Goal: Information Seeking & Learning: Learn about a topic

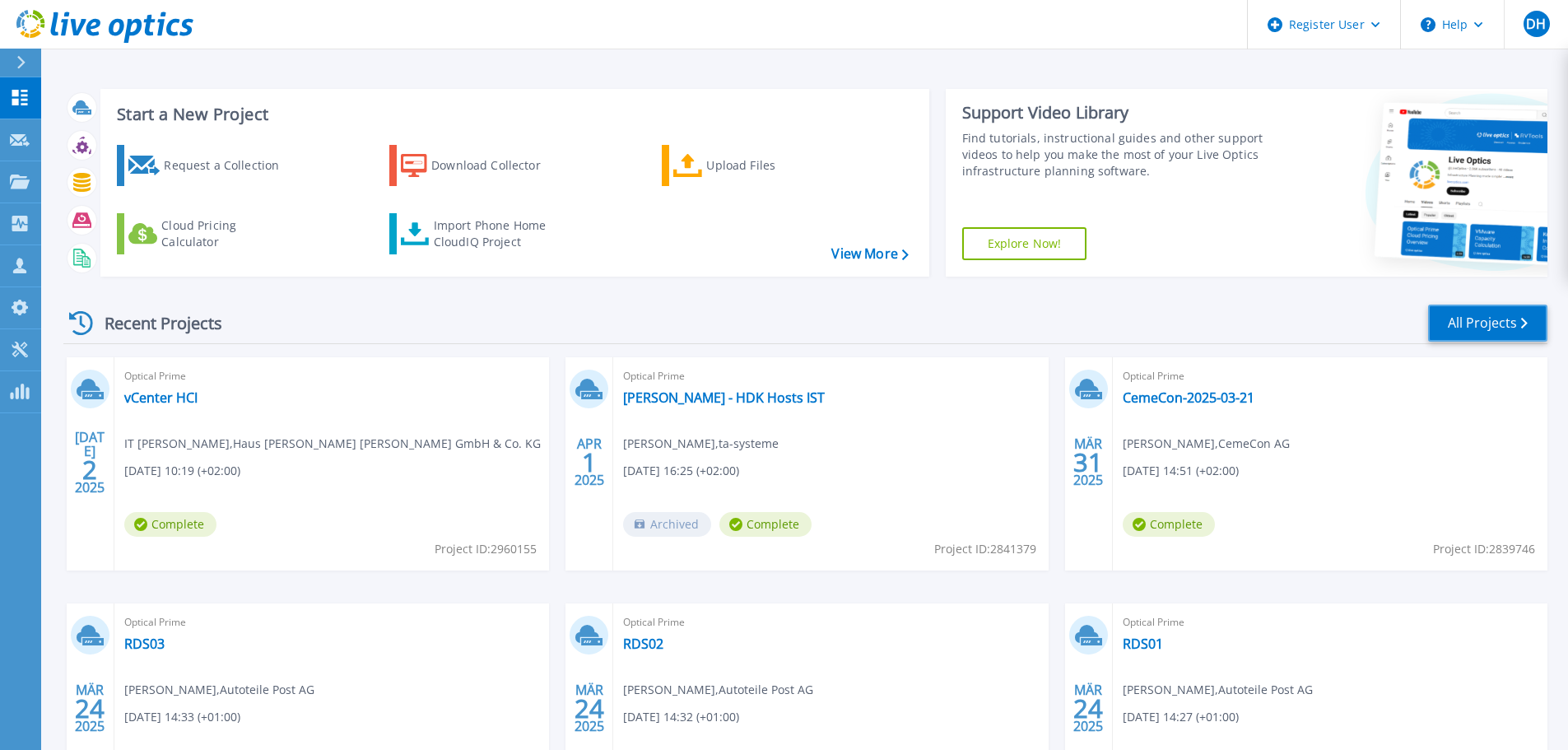
click at [1478, 331] on link "All Projects" at bounding box center [1488, 323] width 119 height 37
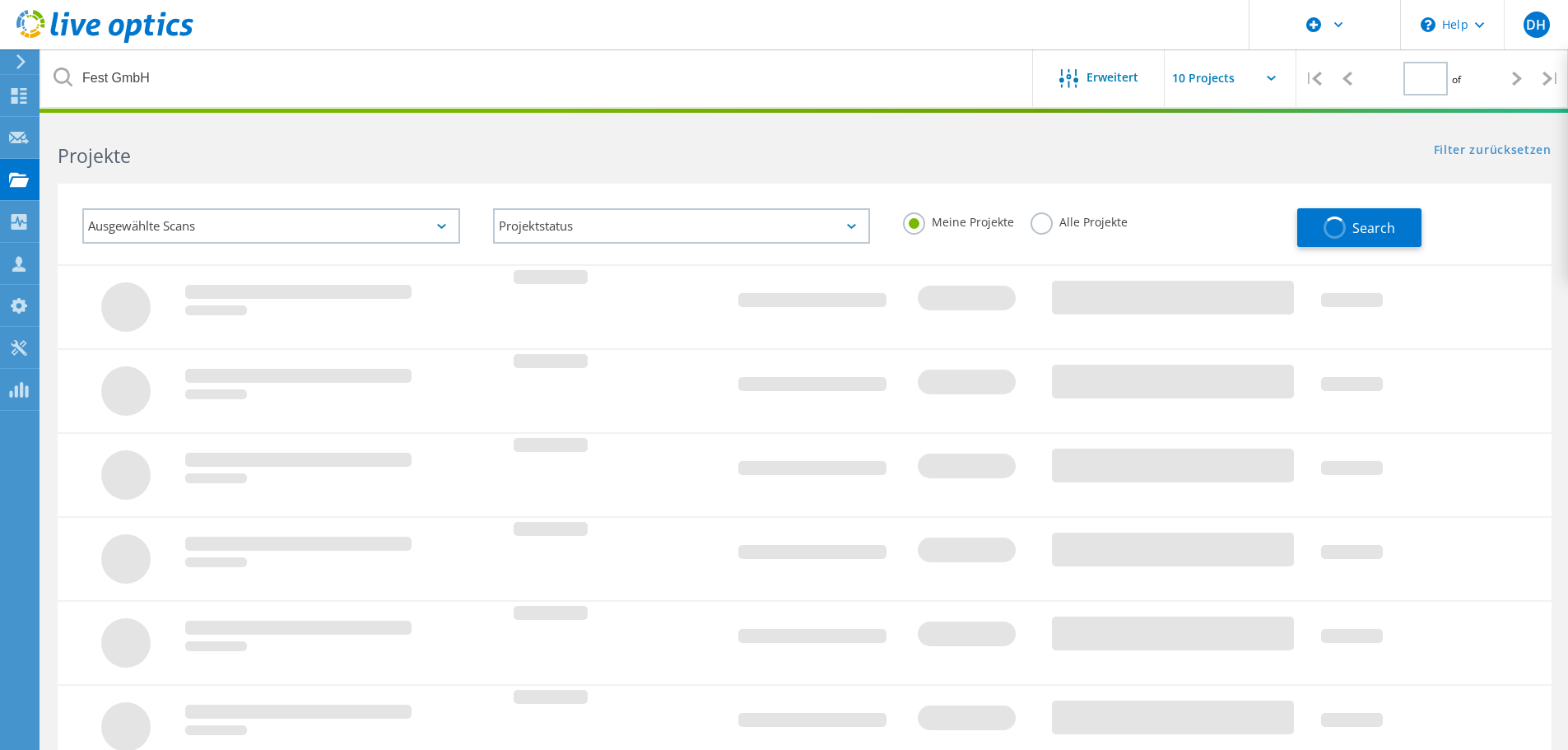
type input "1"
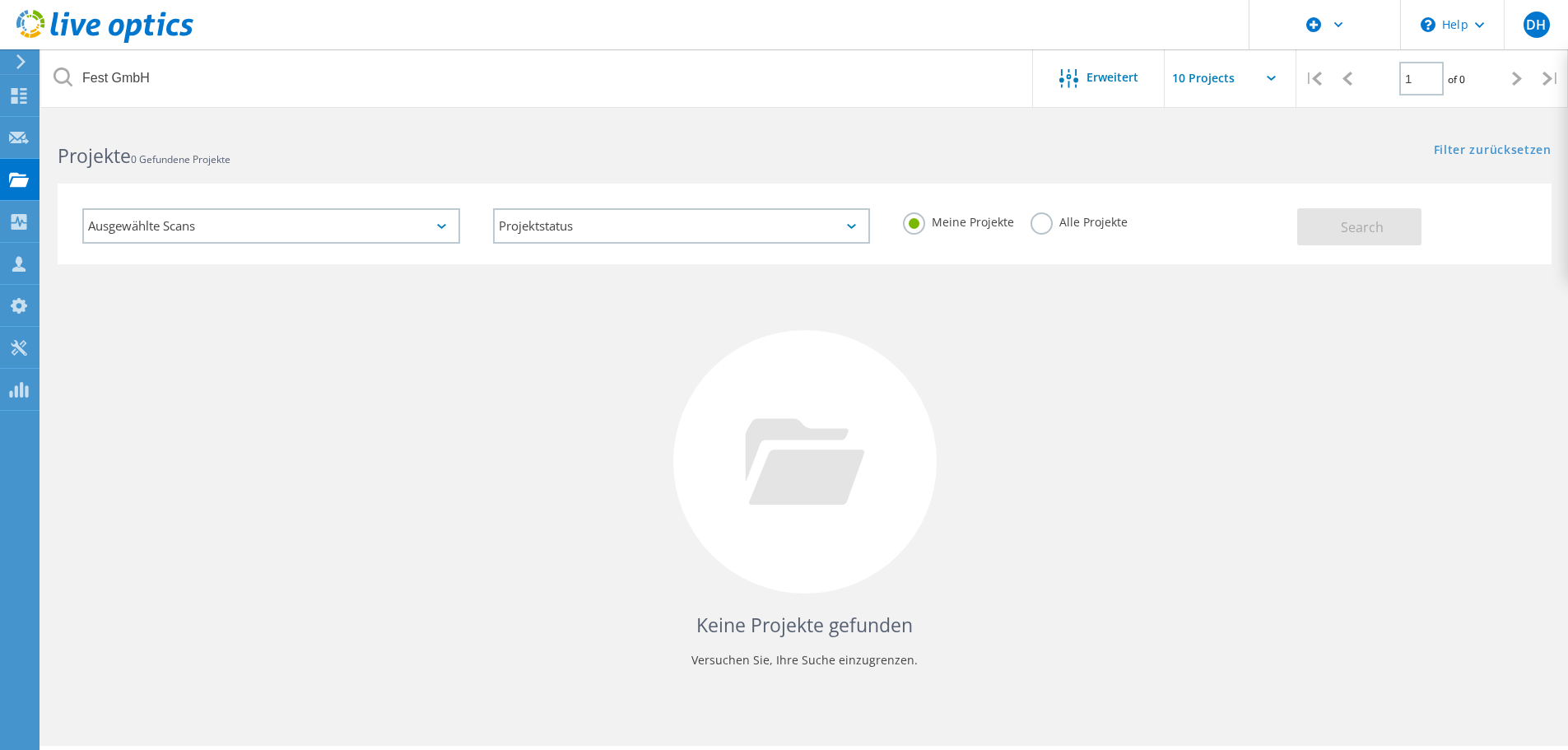
click at [1036, 226] on label "Alle Projekte" at bounding box center [1079, 220] width 97 height 15
click at [0, 0] on input "Alle Projekte" at bounding box center [0, 0] width 0 height 0
click at [1401, 228] on button "Search" at bounding box center [1359, 227] width 124 height 37
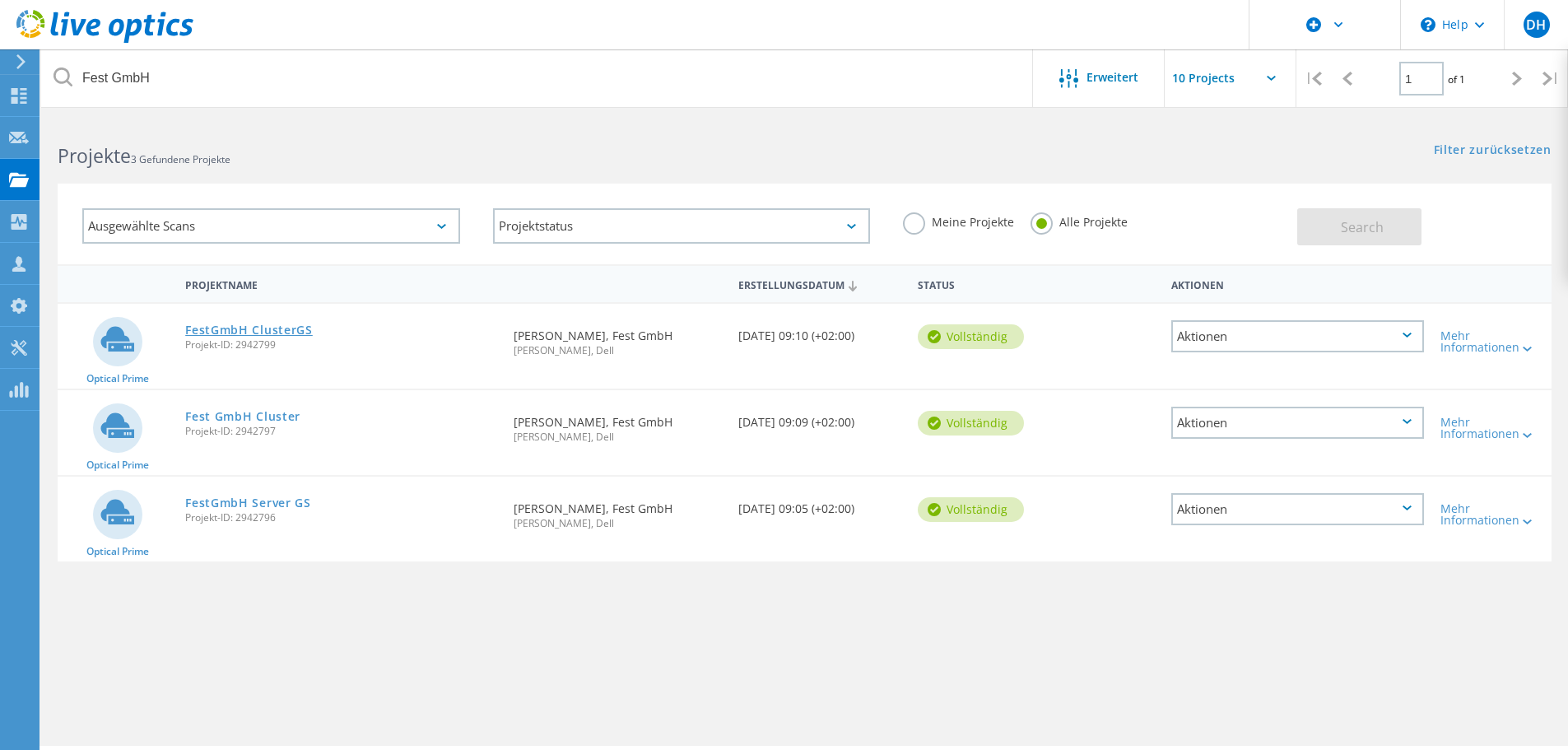
click at [297, 329] on link "FestGmbH ClusterGS" at bounding box center [249, 330] width 128 height 12
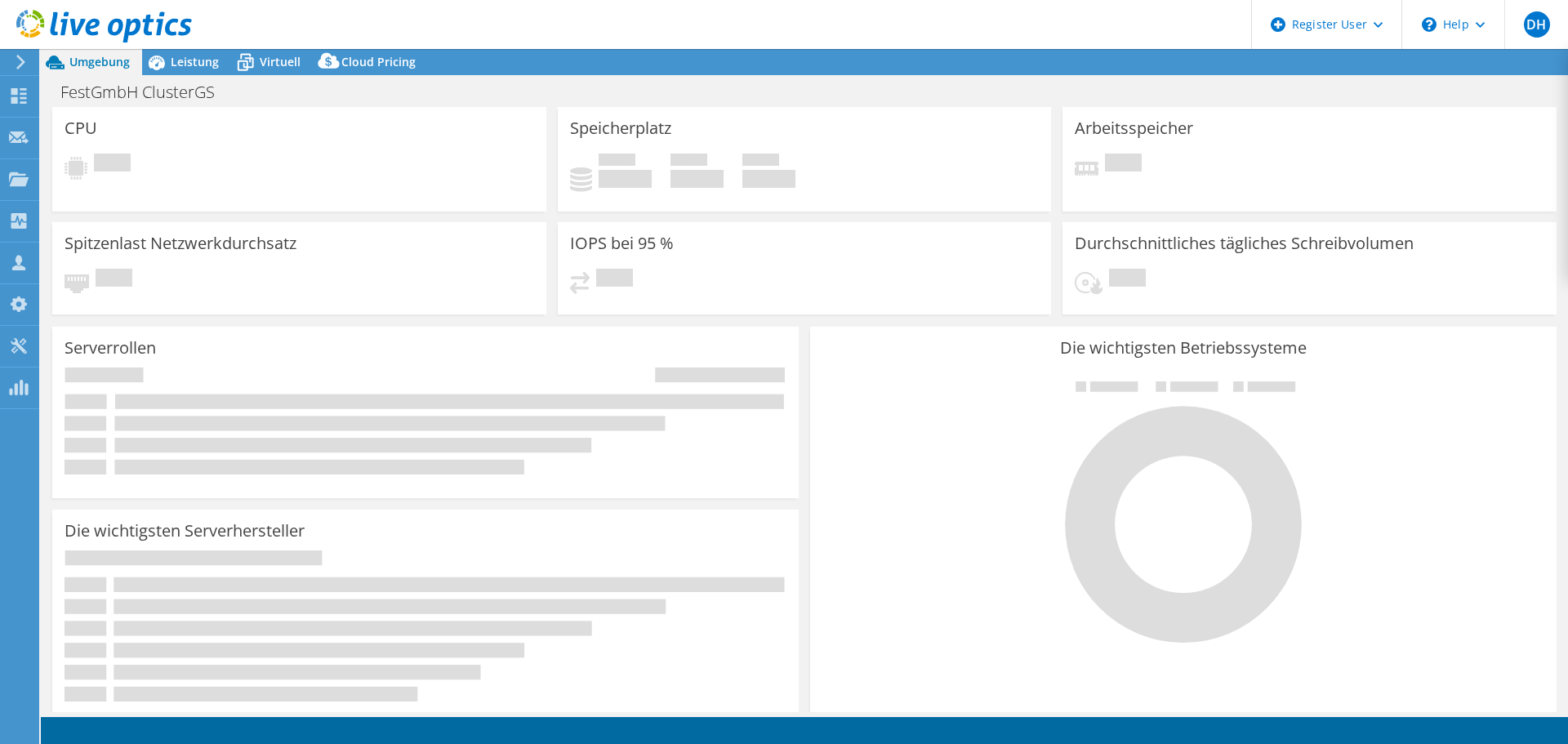
select select "USD"
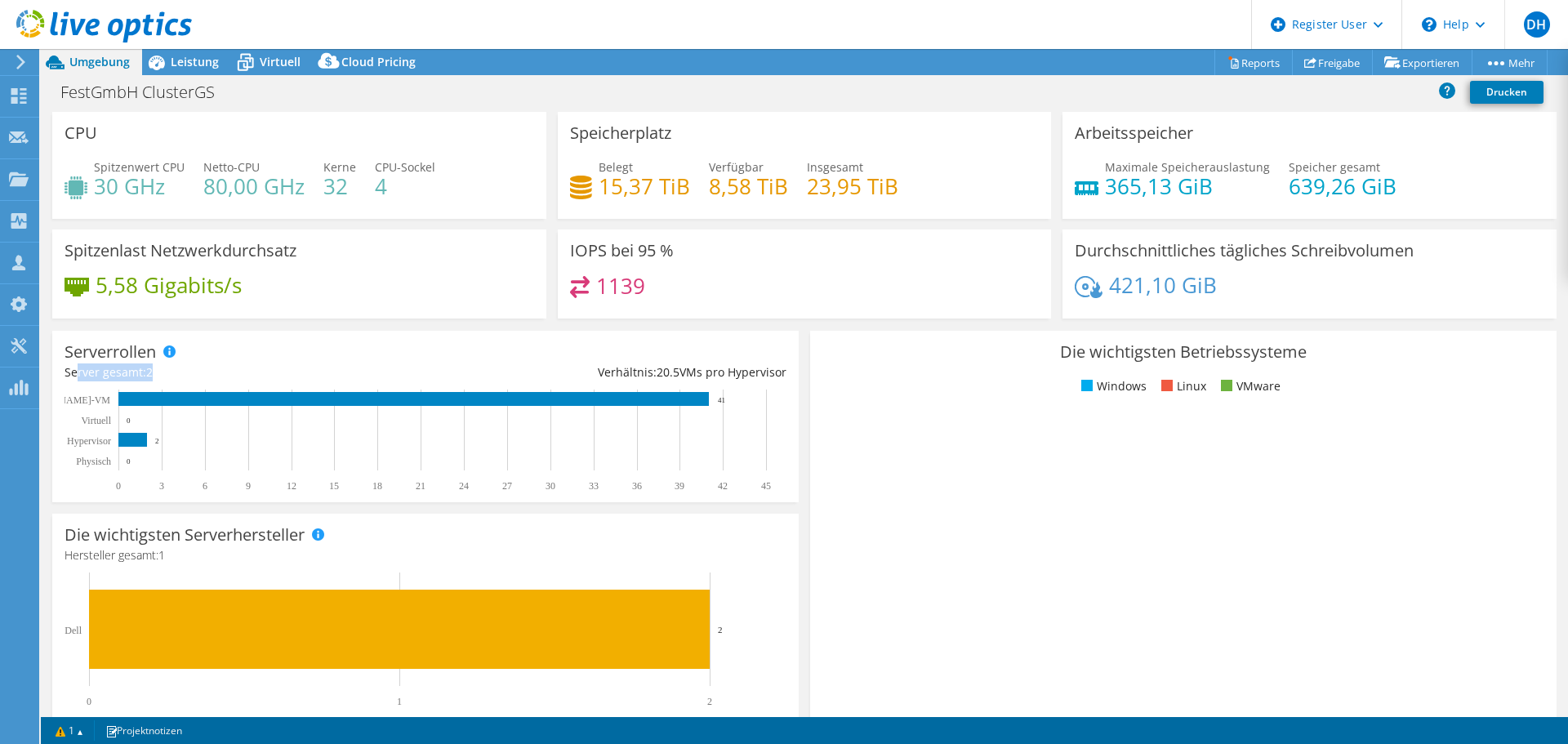
drag, startPoint x: 76, startPoint y: 372, endPoint x: 187, endPoint y: 372, distance: 111.0
click at [187, 372] on div "Server gesamt: 2" at bounding box center [244, 372] width 361 height 18
click at [203, 368] on div "Server gesamt: 2" at bounding box center [244, 372] width 361 height 18
click at [192, 68] on span "Leistung" at bounding box center [194, 62] width 48 height 15
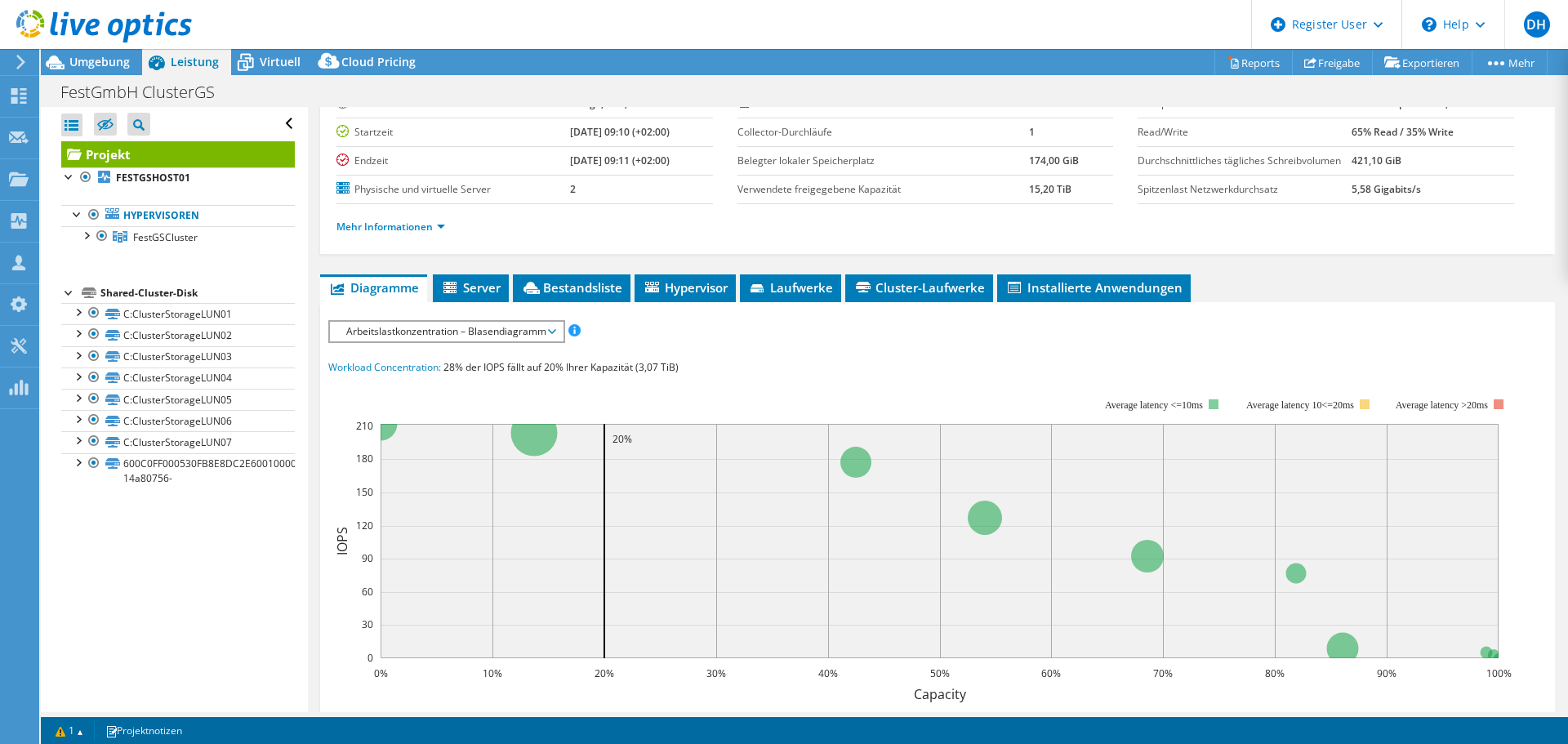
scroll to position [163, 0]
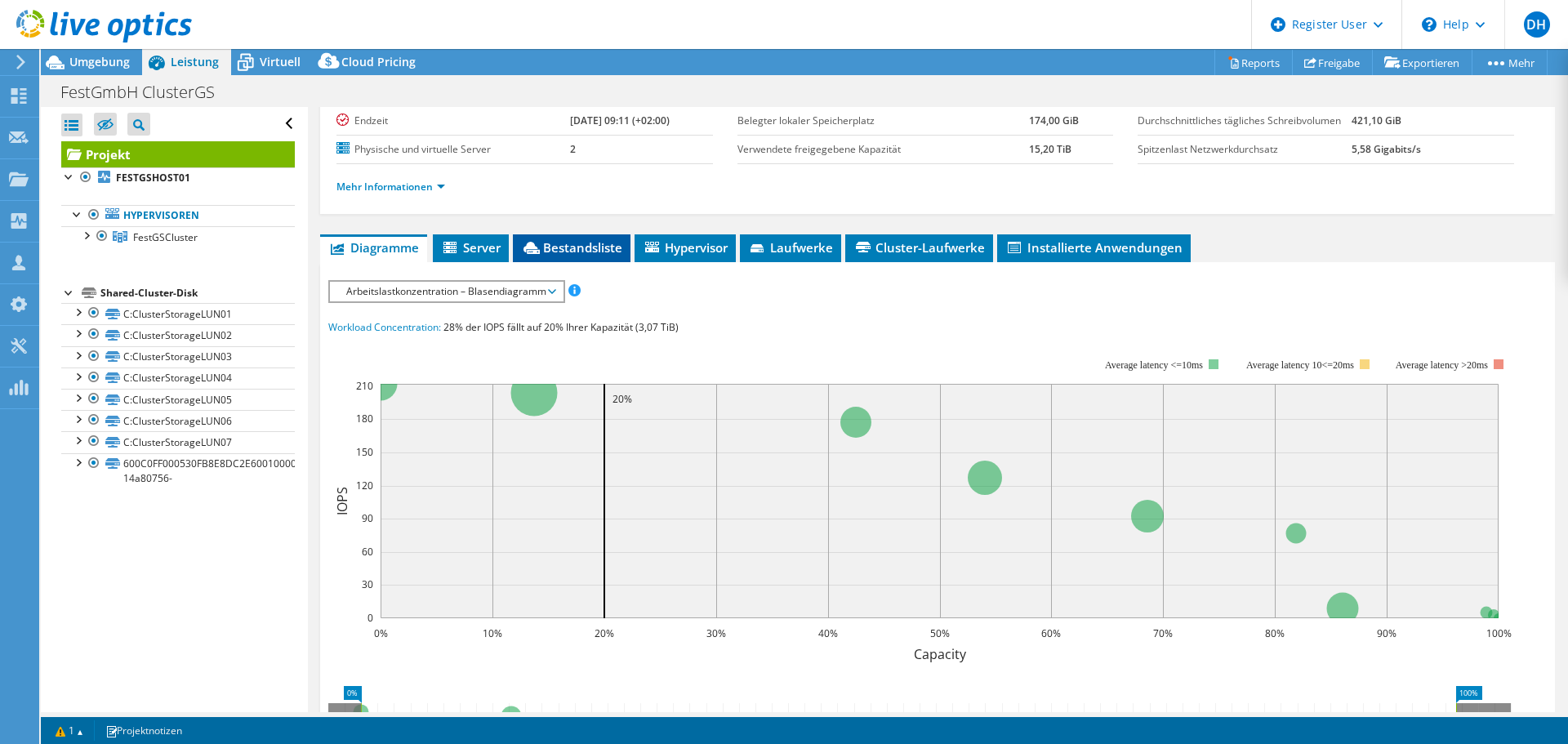
click at [575, 256] on span "Bestandsliste" at bounding box center [572, 247] width 101 height 16
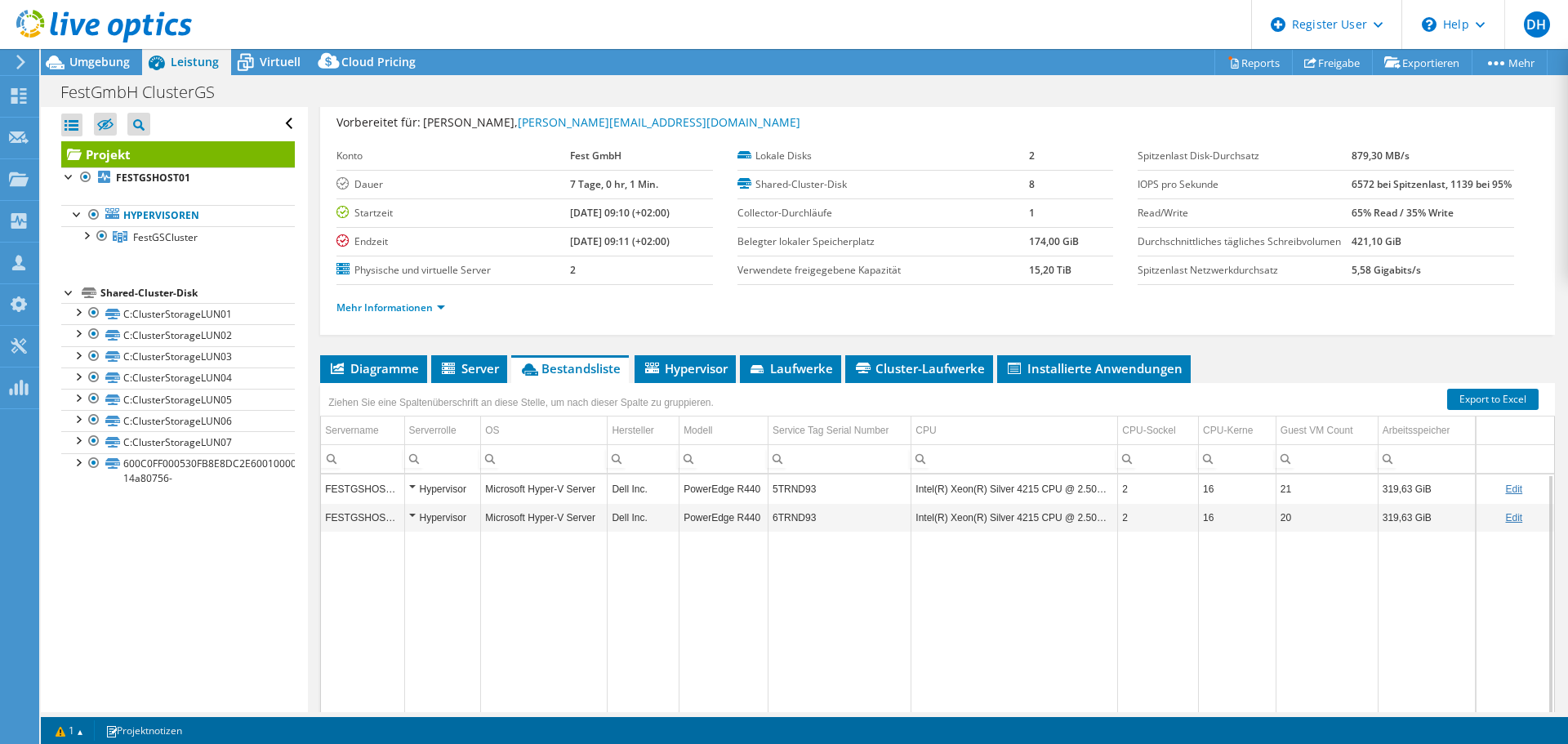
scroll to position [82, 0]
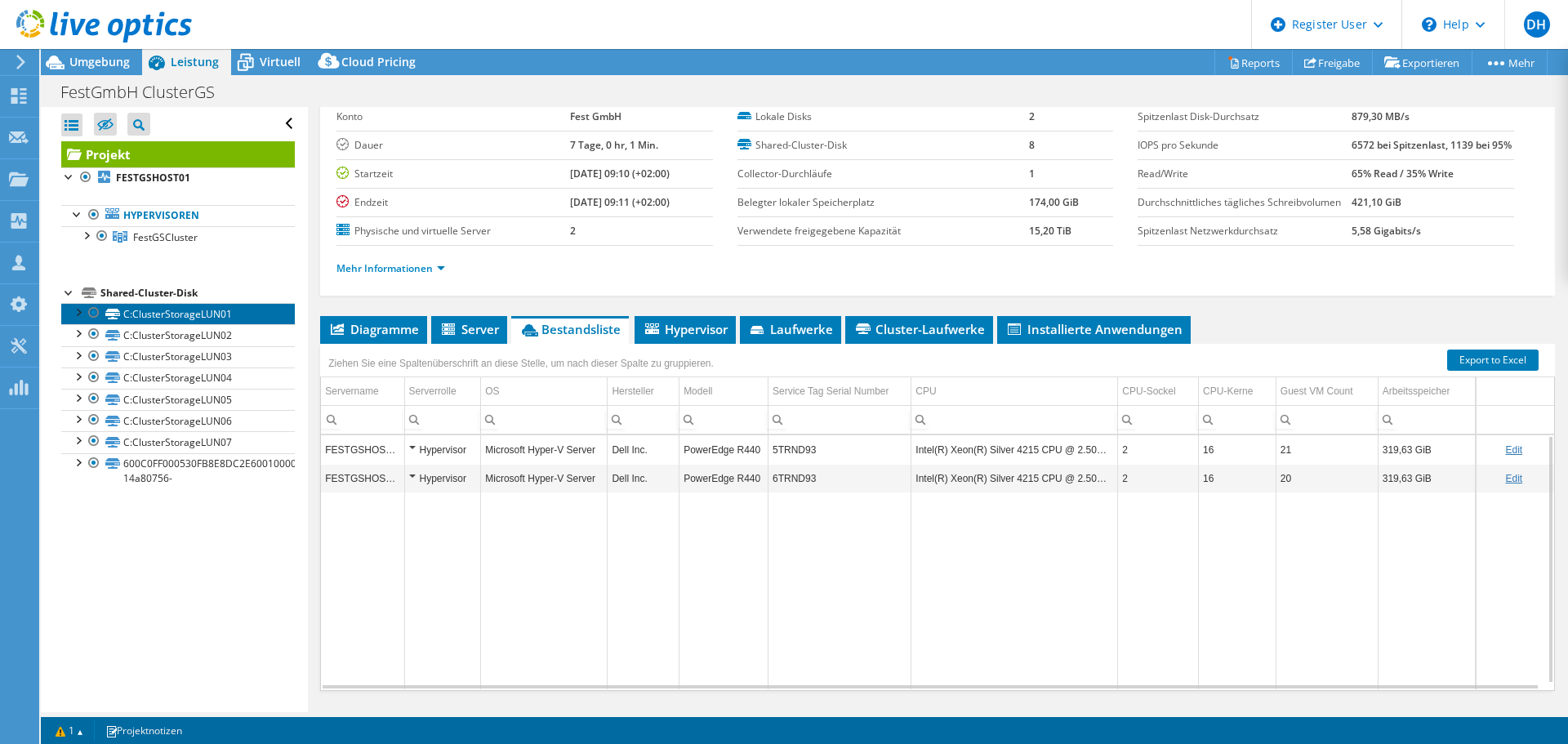
click at [214, 316] on link "C:ClusterStorageLUN01" at bounding box center [178, 313] width 234 height 21
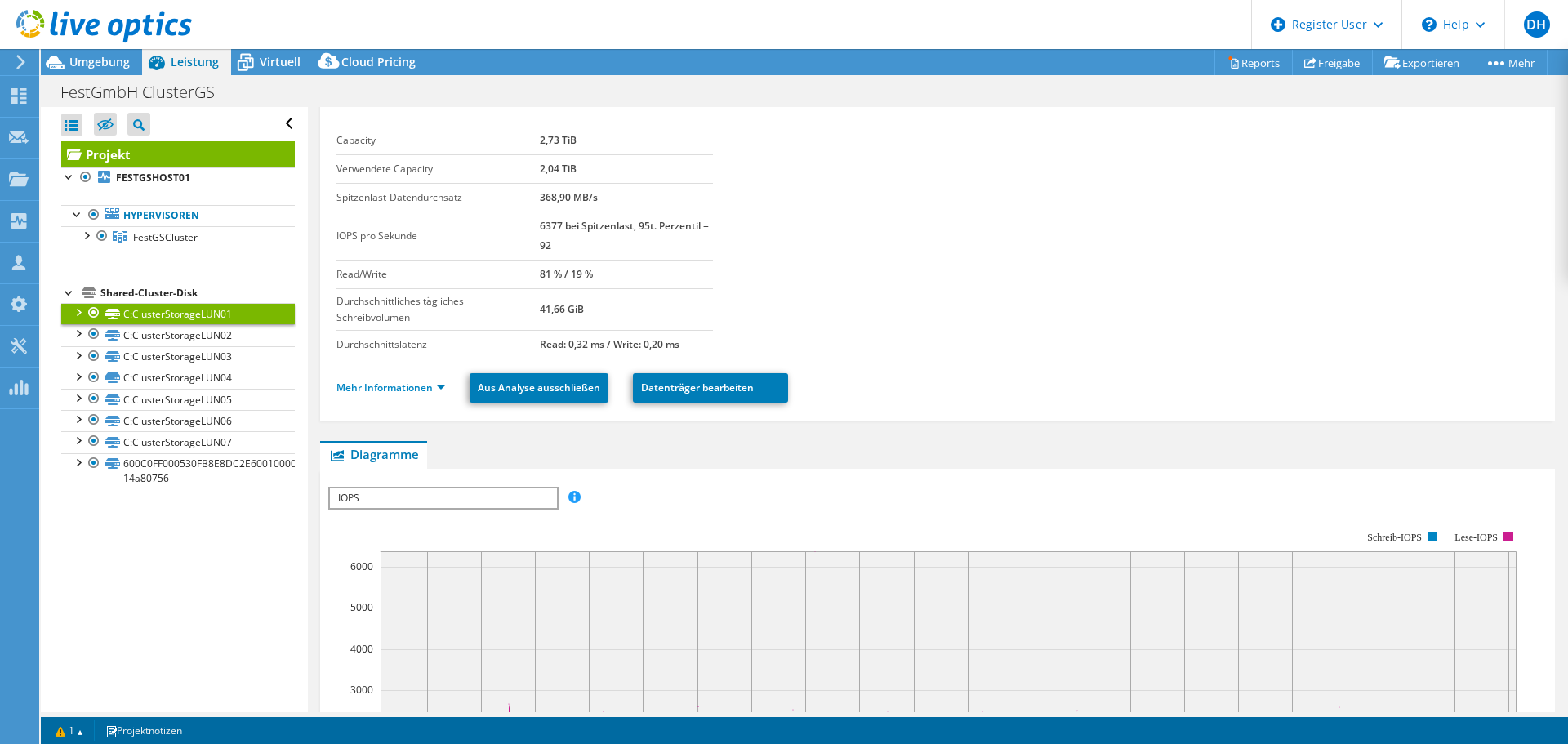
scroll to position [0, 0]
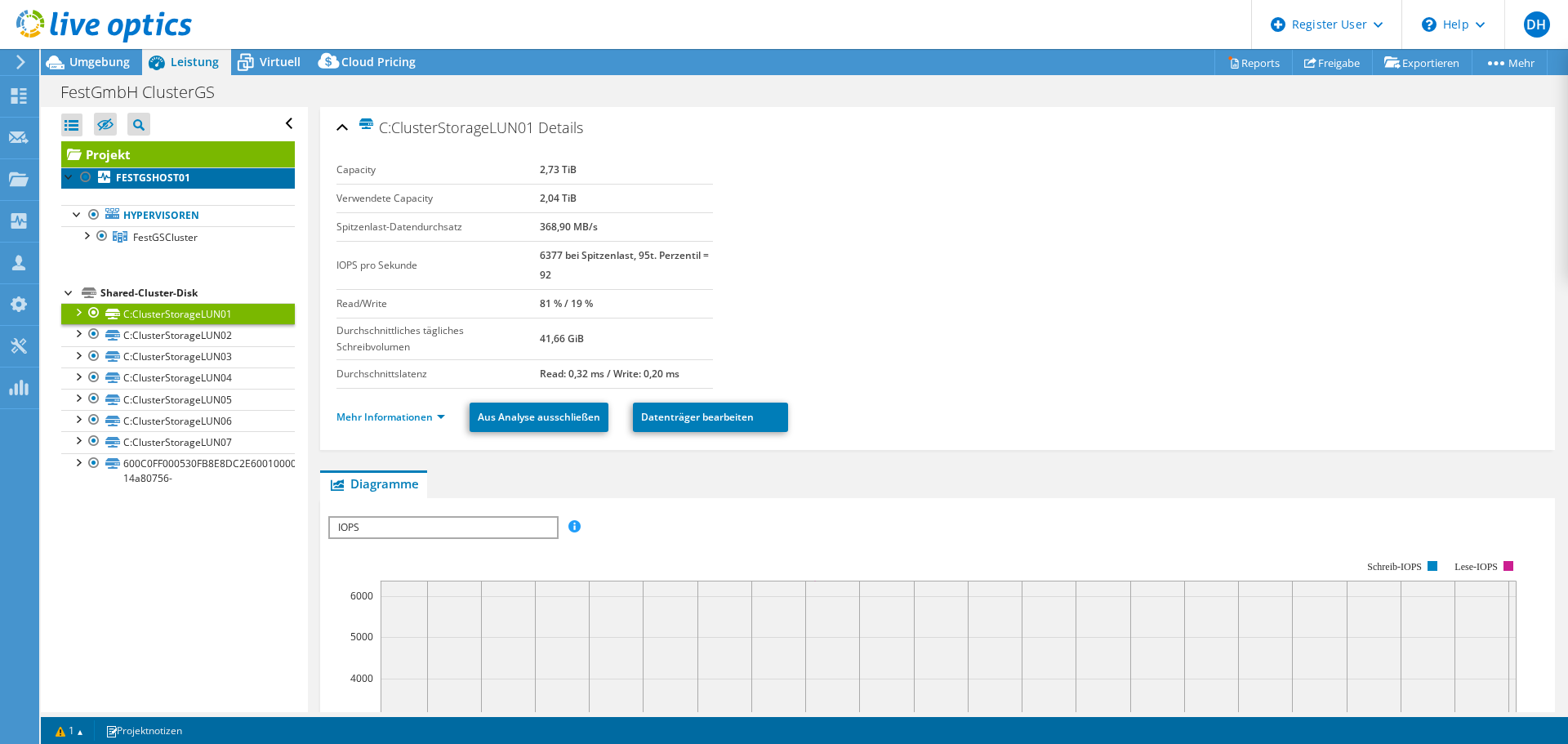
click at [171, 182] on b "FESTGSHOST01" at bounding box center [153, 177] width 74 height 14
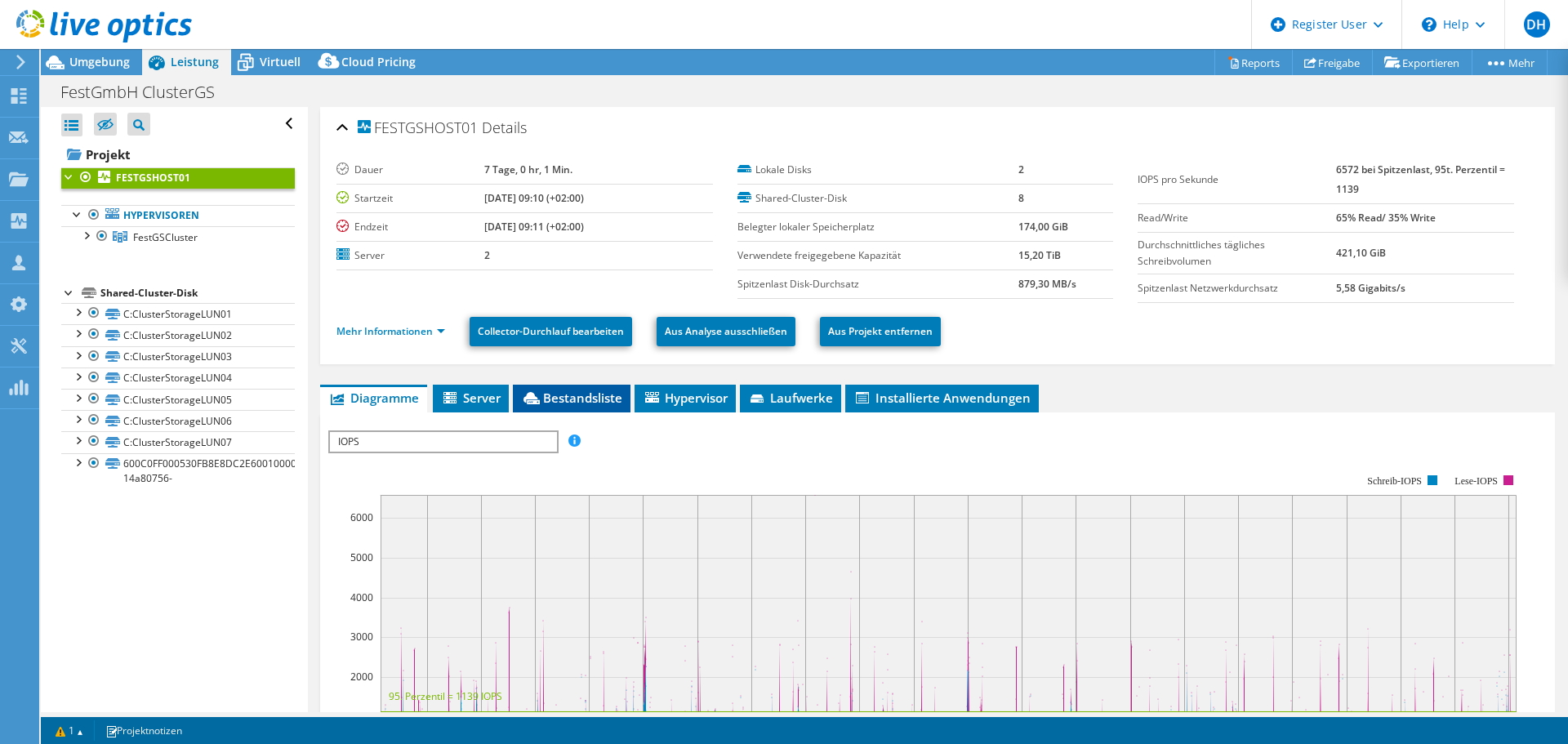
click at [596, 390] on span "Bestandsliste" at bounding box center [572, 397] width 101 height 16
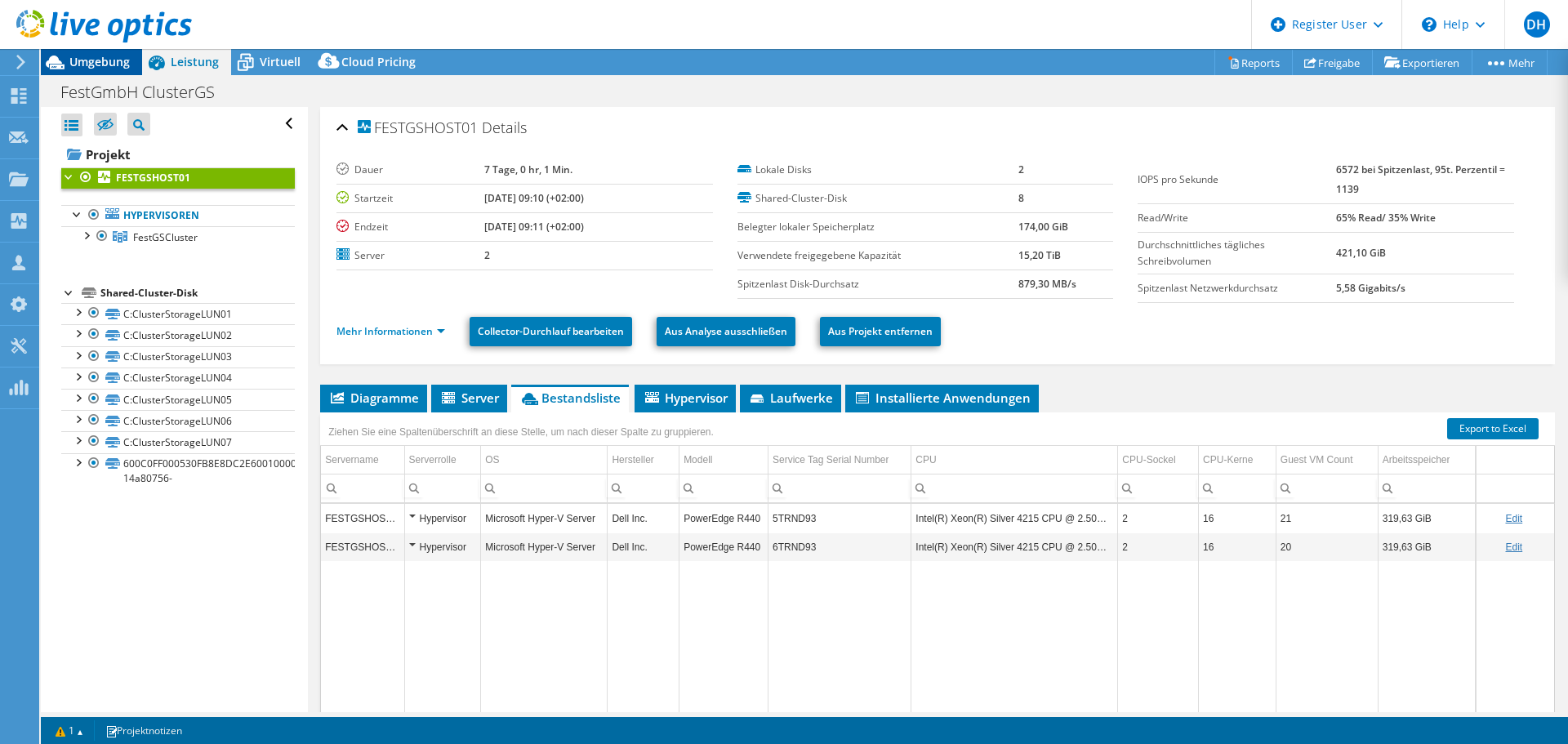
click at [112, 60] on span "Umgebung" at bounding box center [100, 62] width 61 height 15
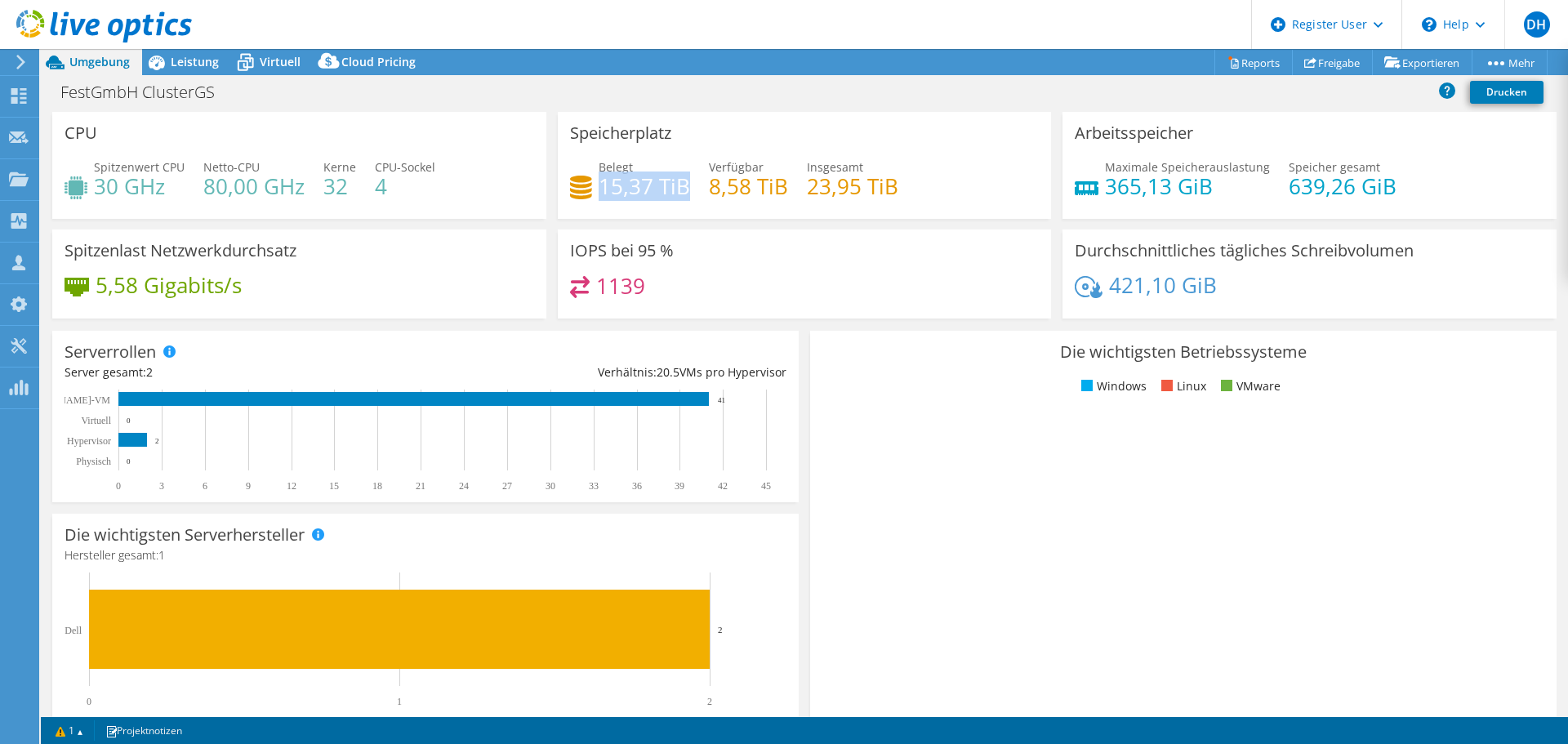
drag, startPoint x: 600, startPoint y: 187, endPoint x: 684, endPoint y: 193, distance: 84.2
click at [684, 193] on h4 "15,37 TiB" at bounding box center [644, 186] width 91 height 18
drag, startPoint x: 805, startPoint y: 185, endPoint x: 920, endPoint y: 187, distance: 115.0
click at [920, 187] on div "Belegt 15,37 TiB [STREET_ADDRESS] Insgesamt 23,95 TiB" at bounding box center [805, 185] width 469 height 53
click at [915, 199] on div "Belegt 15,37 TiB [STREET_ADDRESS] Insgesamt 23,95 TiB" at bounding box center [805, 185] width 469 height 53
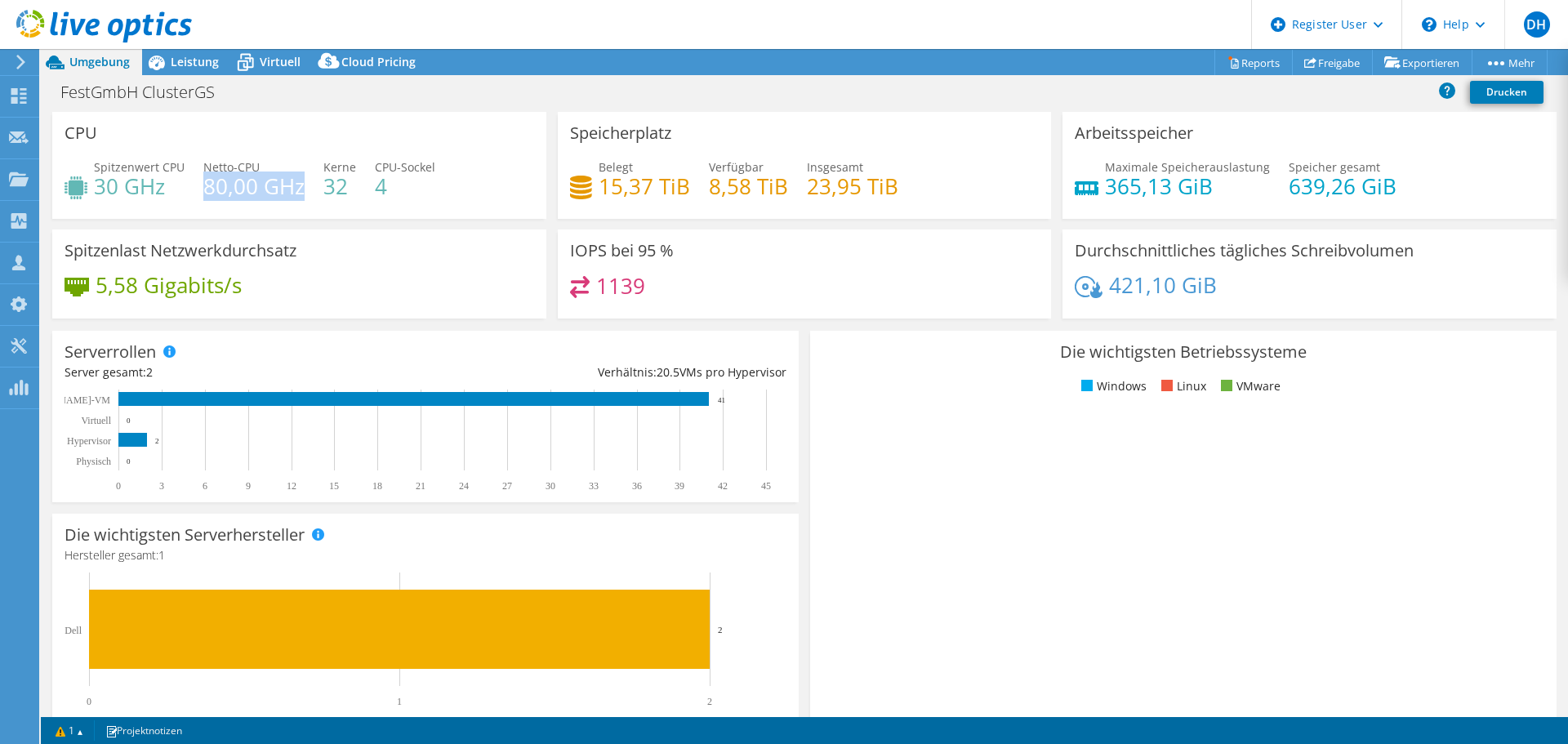
drag, startPoint x: 202, startPoint y: 187, endPoint x: 297, endPoint y: 190, distance: 95.0
click at [297, 190] on h4 "80,00 GHz" at bounding box center [254, 186] width 101 height 18
click at [301, 222] on div "CPU Spitzenwert CPU 30 GHz Netto-CPU 80,00 GHz Kerne 32 CPU-Sockel 4" at bounding box center [299, 170] width 506 height 117
click at [197, 64] on span "Leistung" at bounding box center [194, 62] width 48 height 15
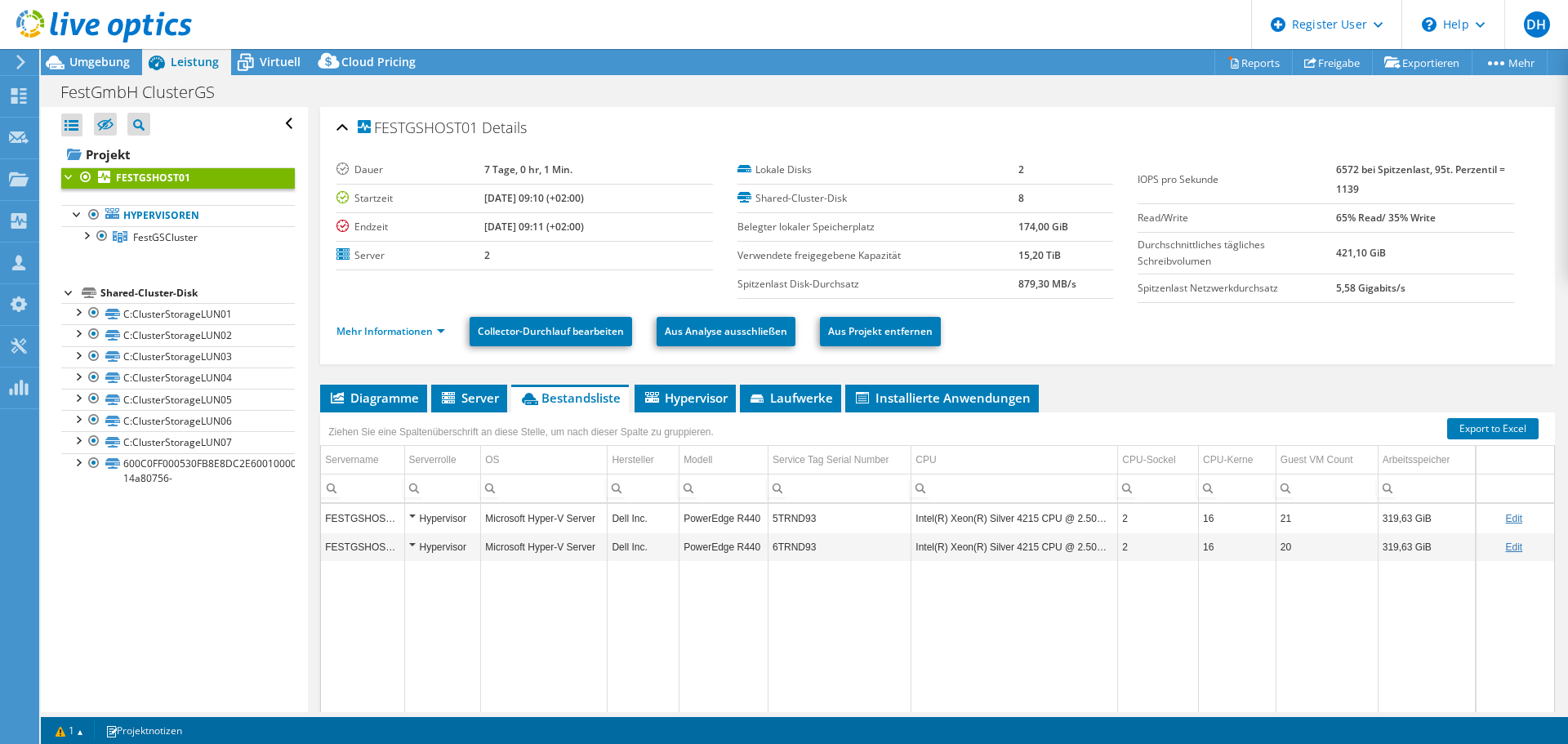
click at [106, 54] on div at bounding box center [95, 27] width 192 height 55
click at [79, 64] on span "Umgebung" at bounding box center [100, 62] width 61 height 15
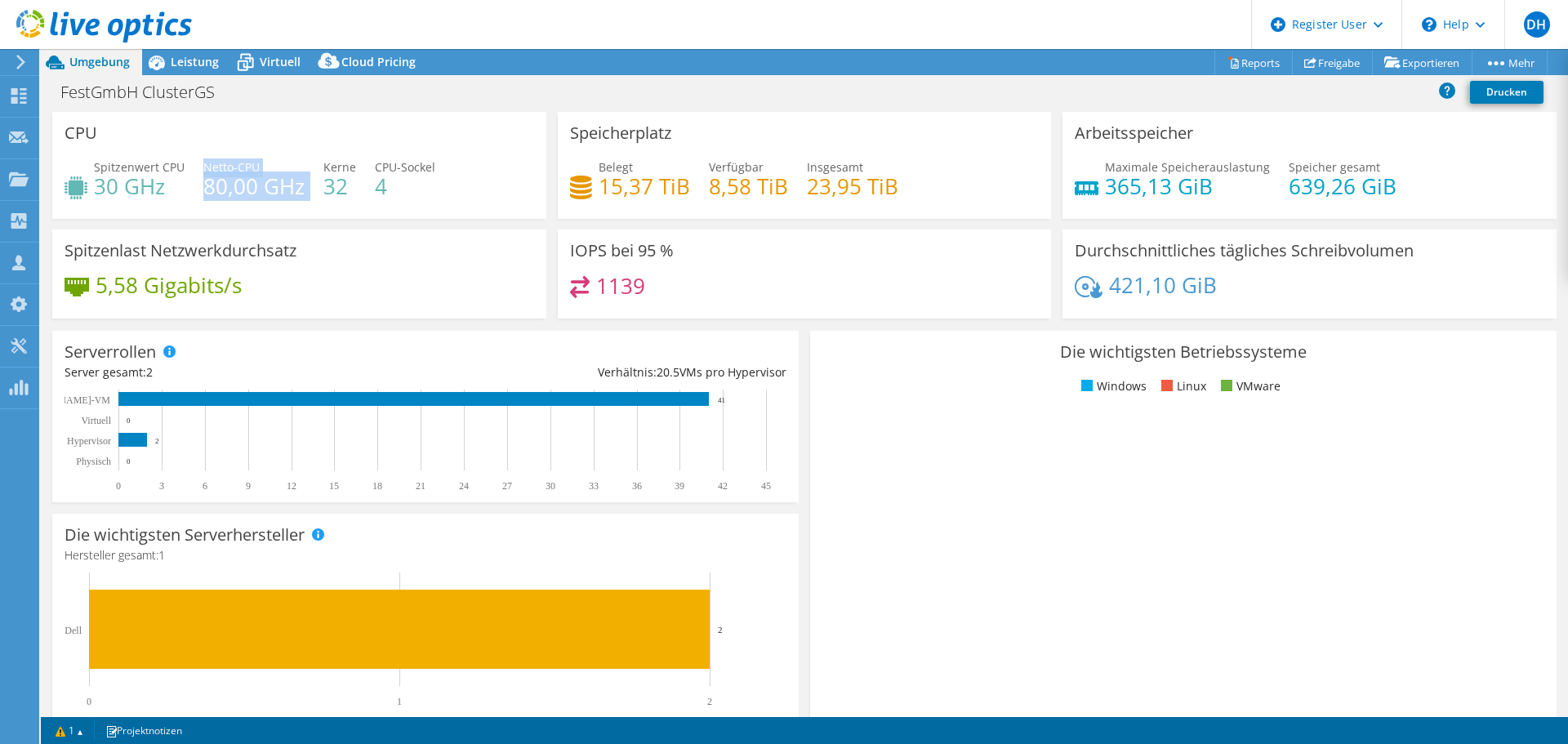
drag, startPoint x: 200, startPoint y: 192, endPoint x: 307, endPoint y: 193, distance: 107.0
click at [307, 193] on div "Spitzenwert CPU 30 GHz Netto-CPU 80,00 GHz Kerne 32 CPU-Sockel 4" at bounding box center [299, 185] width 469 height 53
click at [214, 66] on span "Leistung" at bounding box center [194, 62] width 48 height 15
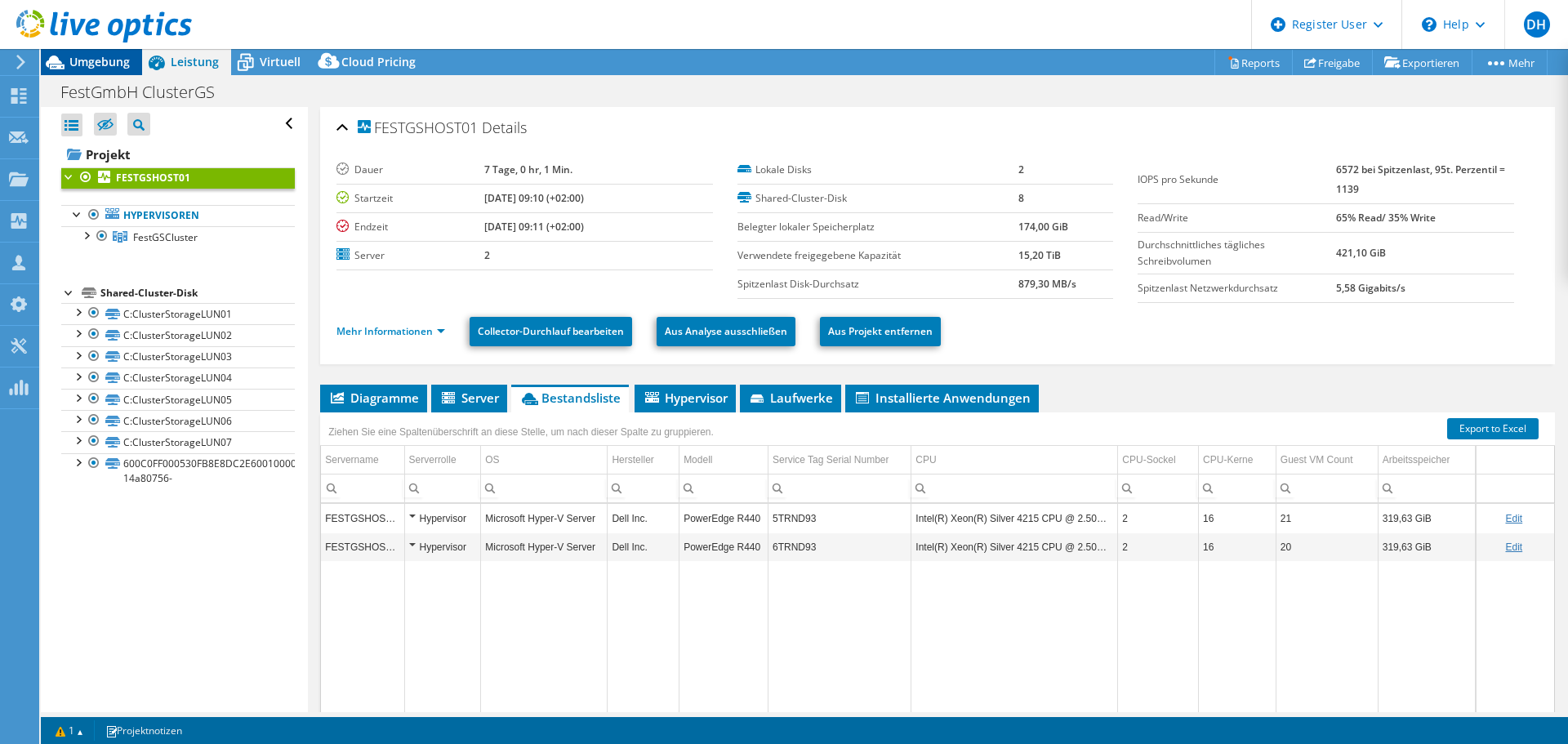
click at [119, 64] on span "Umgebung" at bounding box center [100, 62] width 61 height 15
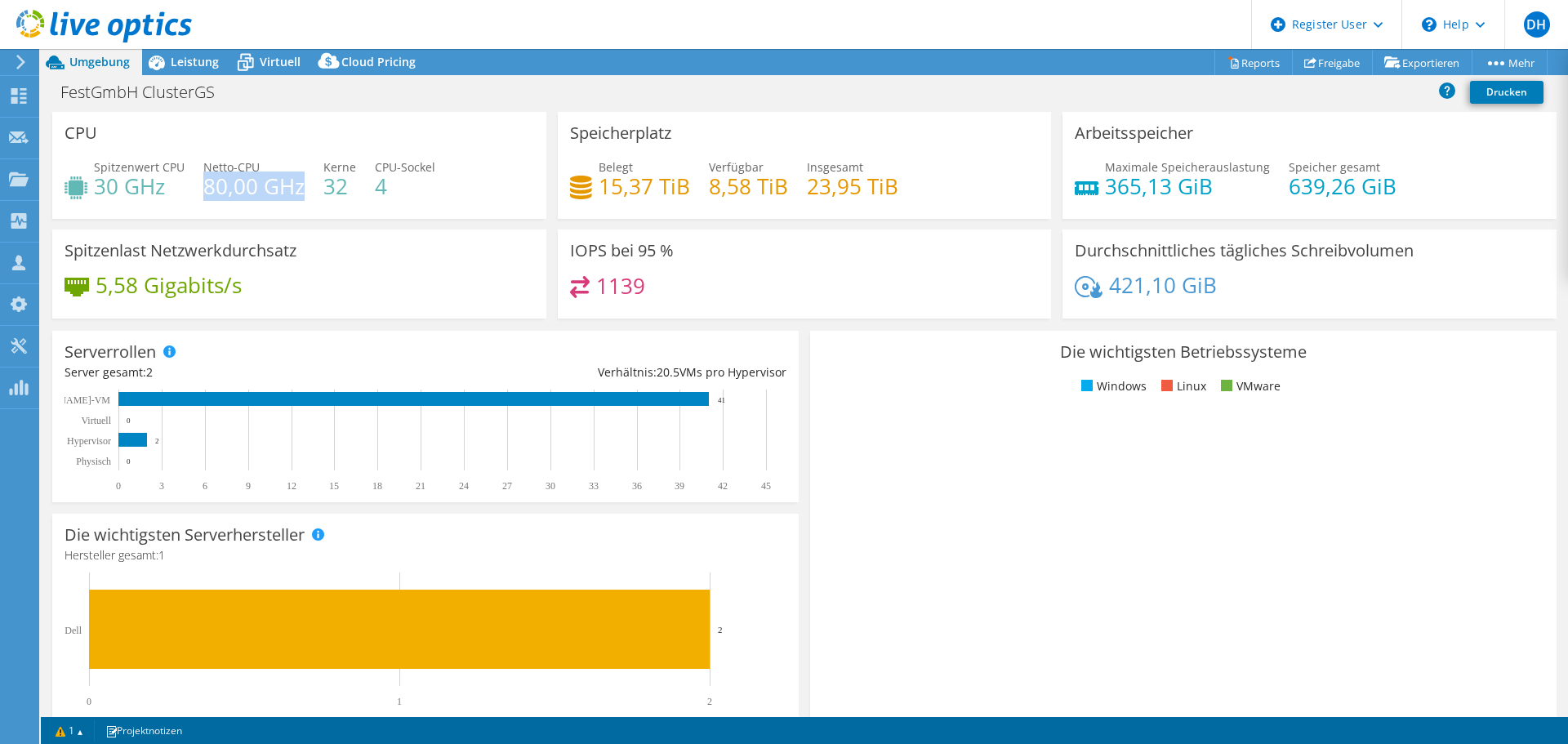
drag, startPoint x: 203, startPoint y: 192, endPoint x: 300, endPoint y: 196, distance: 97.1
click at [300, 195] on h4 "80,00 GHz" at bounding box center [254, 186] width 101 height 18
drag, startPoint x: 100, startPoint y: 186, endPoint x: 178, endPoint y: 186, distance: 78.0
click at [178, 186] on h4 "30 GHz" at bounding box center [138, 186] width 90 height 18
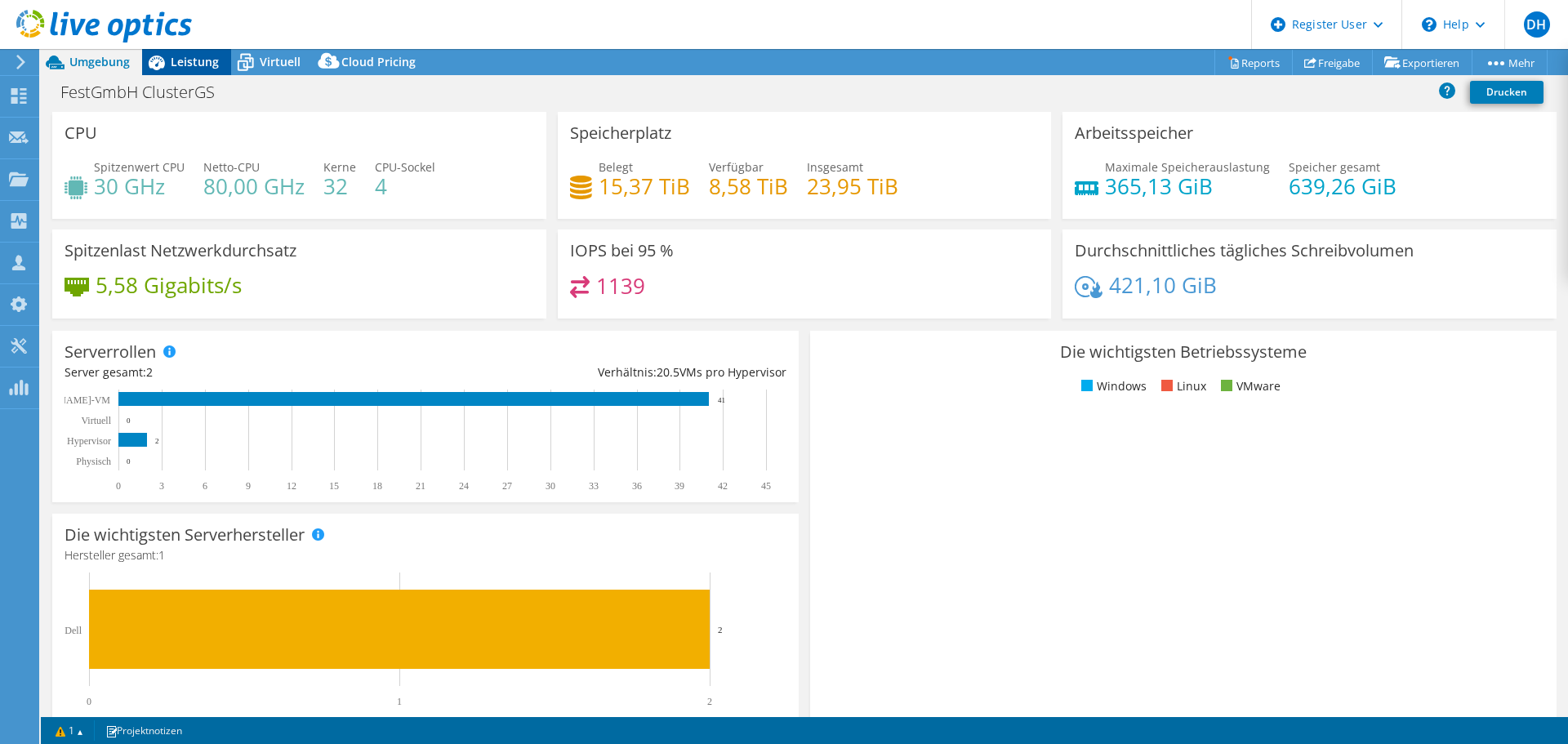
click at [201, 70] on div "Leistung" at bounding box center [186, 62] width 89 height 26
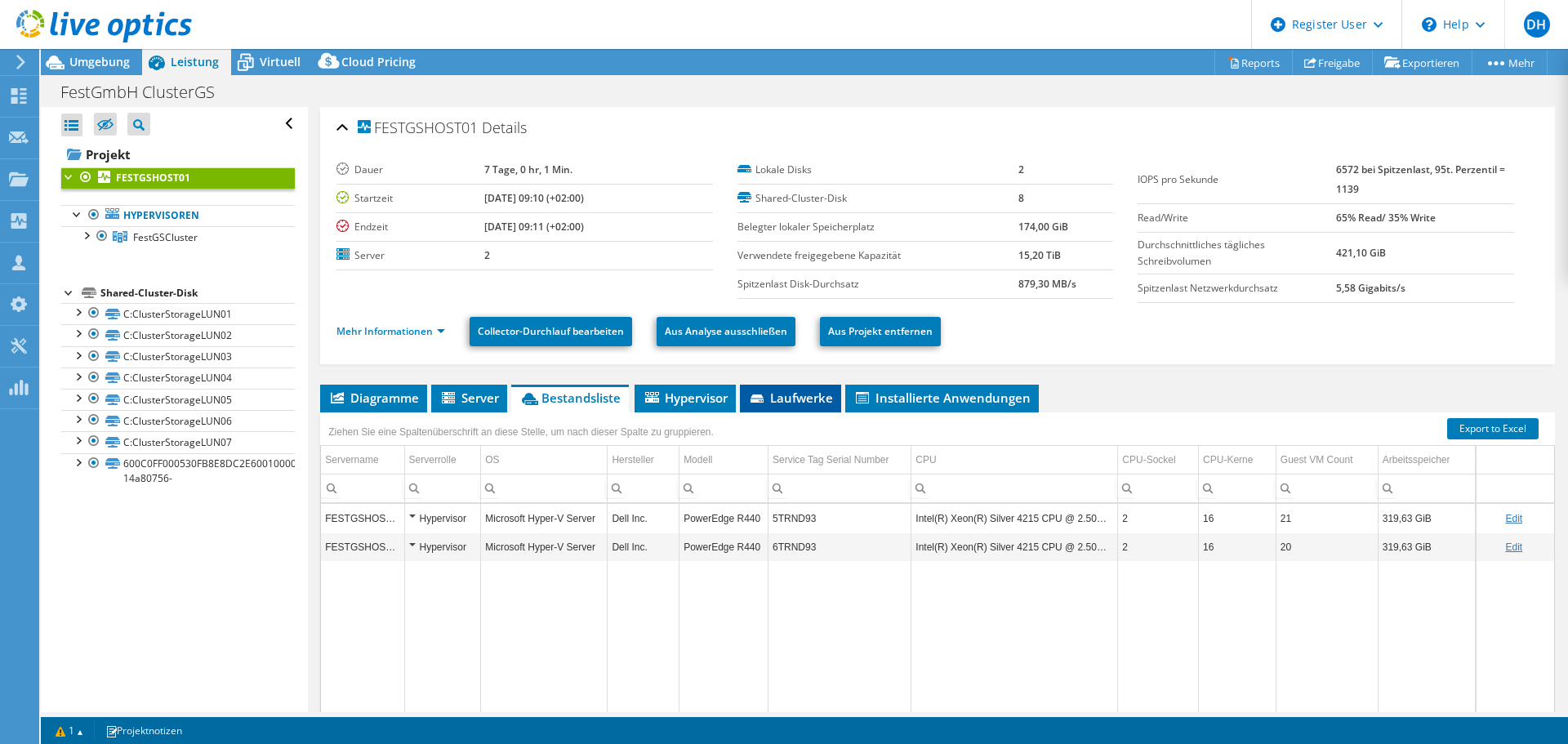
click at [823, 402] on span "Laufwerke" at bounding box center [790, 397] width 85 height 16
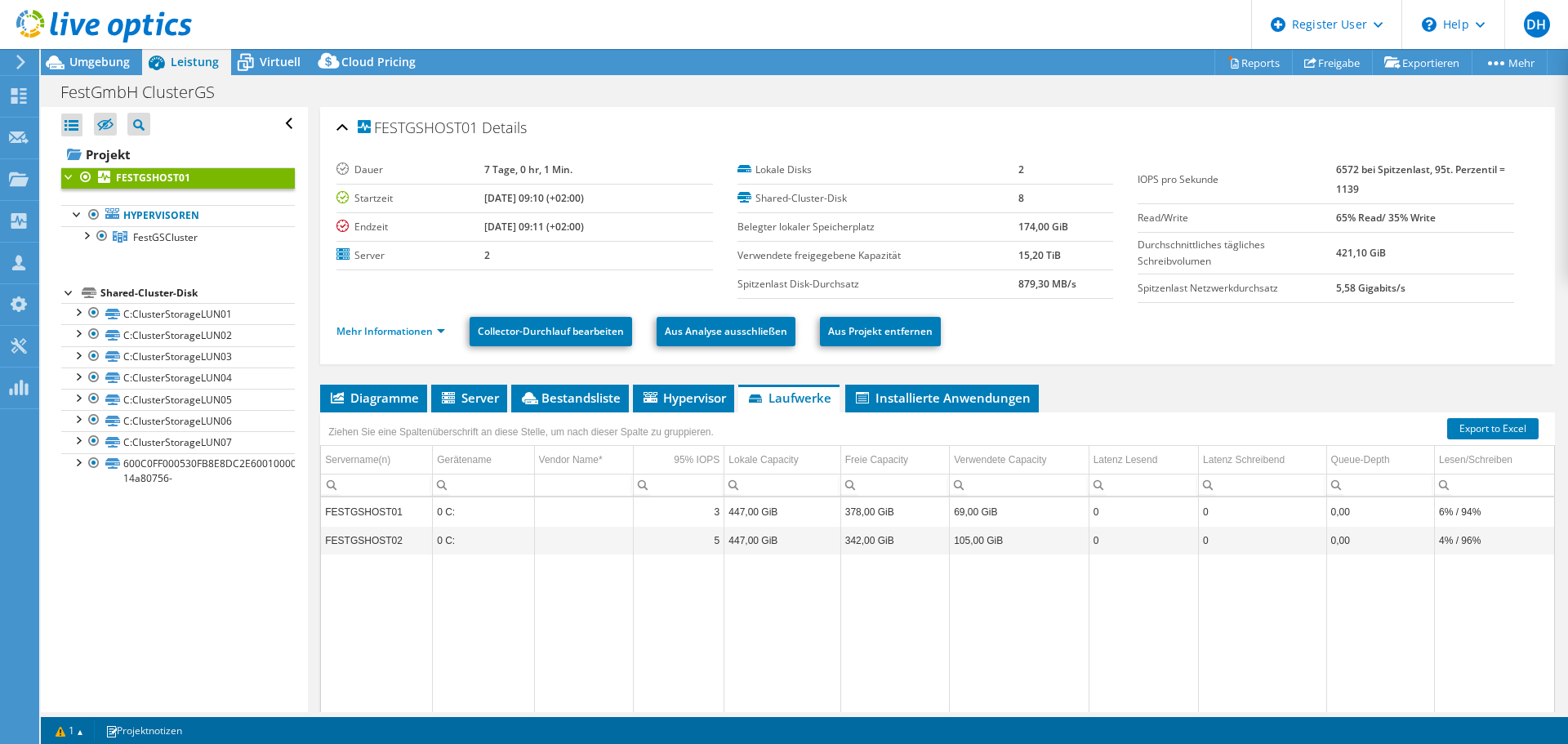
drag, startPoint x: 1006, startPoint y: 257, endPoint x: 1067, endPoint y: 257, distance: 61.0
click at [1067, 257] on tr "Verwendete freigegebene Kapazität 15,20 TiB" at bounding box center [925, 255] width 377 height 29
click at [1120, 256] on div "Lokale Disks 2 Shared-Cluster-Disk 8 Belegter lokaler [STREET_ADDRESS] Verwende…" at bounding box center [937, 227] width 401 height 143
click at [153, 294] on div "Shared-Cluster-Disk" at bounding box center [198, 293] width 194 height 19
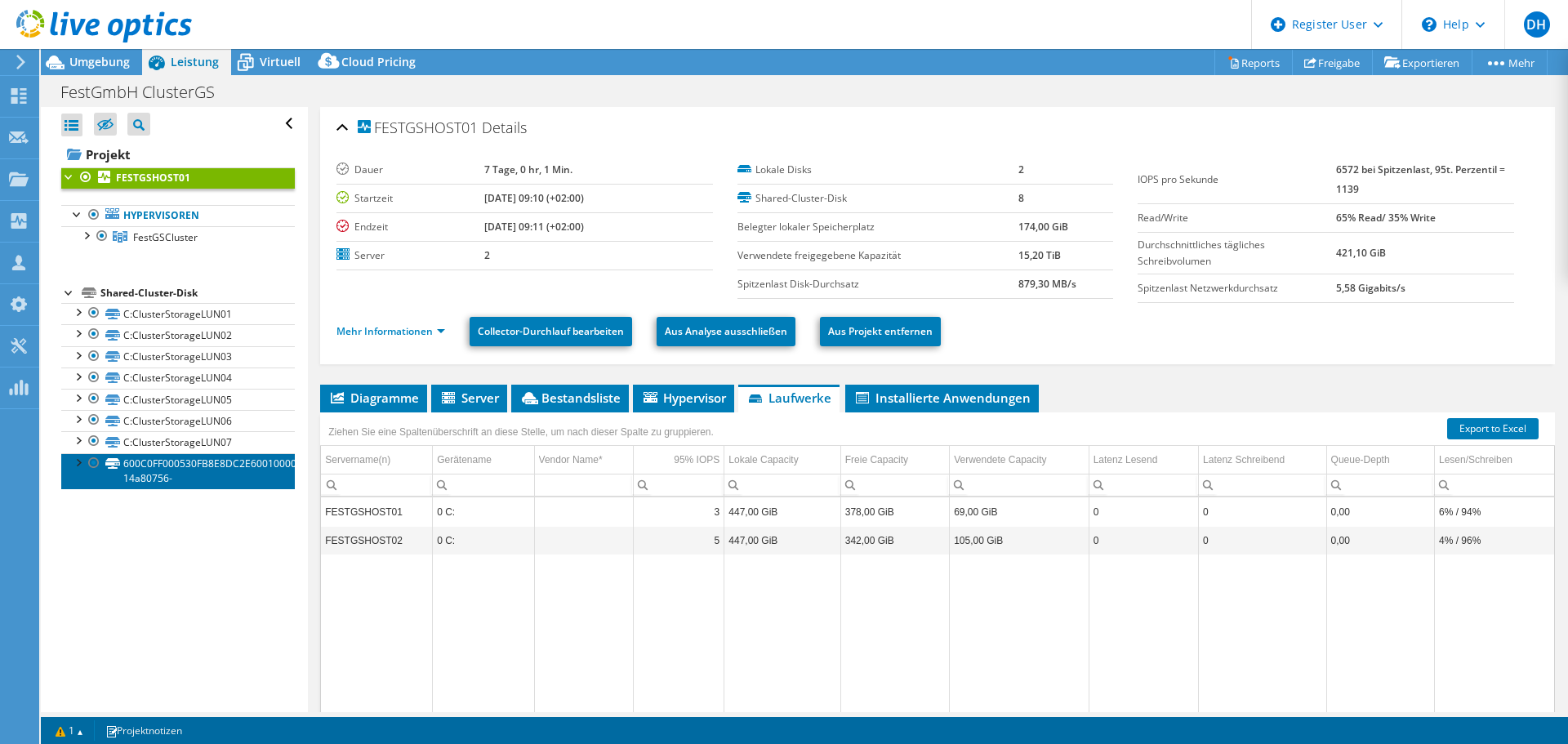
click at [157, 461] on link "600C0FF000530FB8E8DC2E6001000000-14a80756-" at bounding box center [178, 471] width 234 height 36
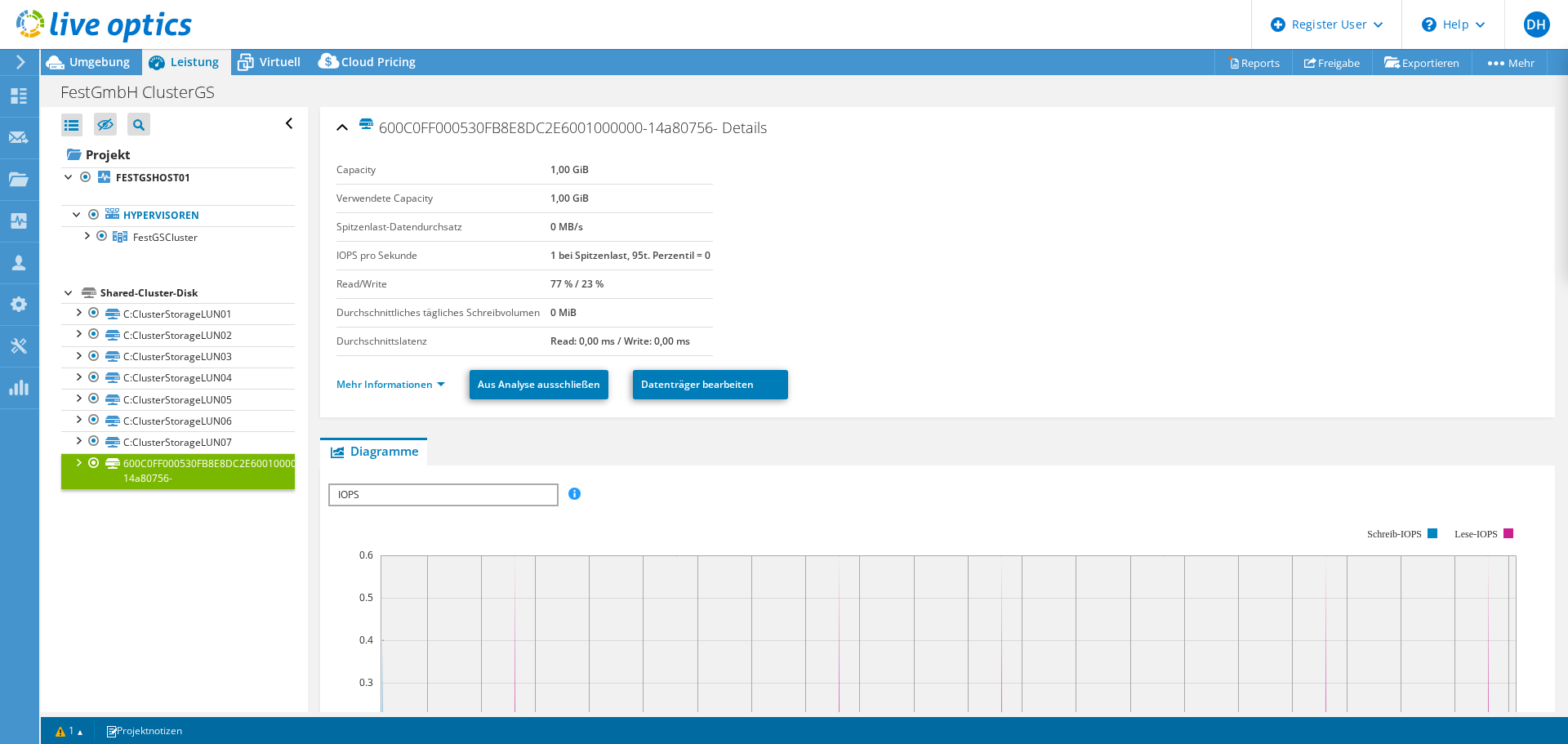
drag, startPoint x: 544, startPoint y: 171, endPoint x: 595, endPoint y: 176, distance: 51.2
click at [595, 176] on tr "Capacity 1,00 GiB" at bounding box center [524, 171] width 377 height 29
click at [164, 444] on link "C:ClusterStorageLUN07" at bounding box center [178, 442] width 234 height 21
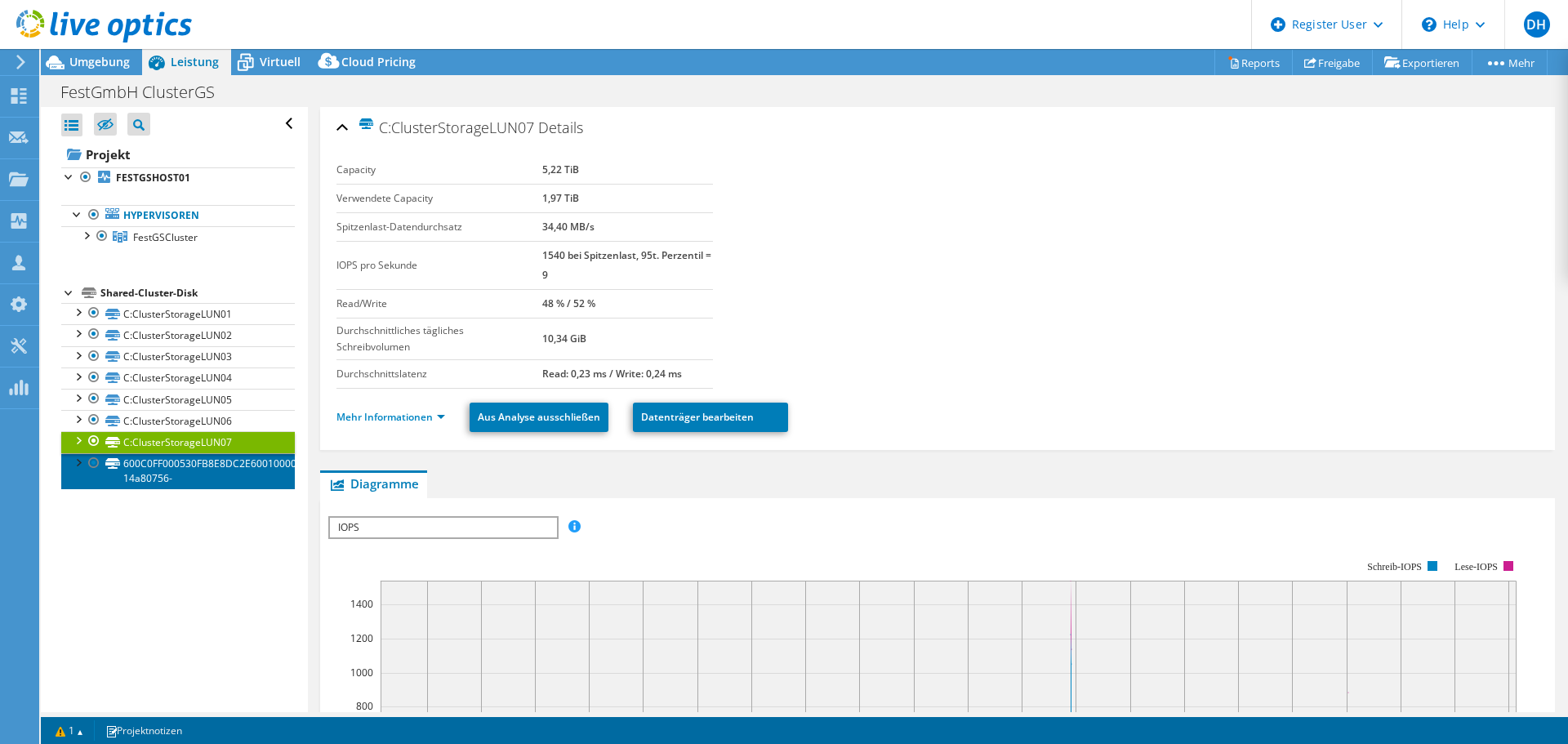
click at [211, 466] on link "600C0FF000530FB8E8DC2E6001000000-14a80756-" at bounding box center [178, 471] width 234 height 36
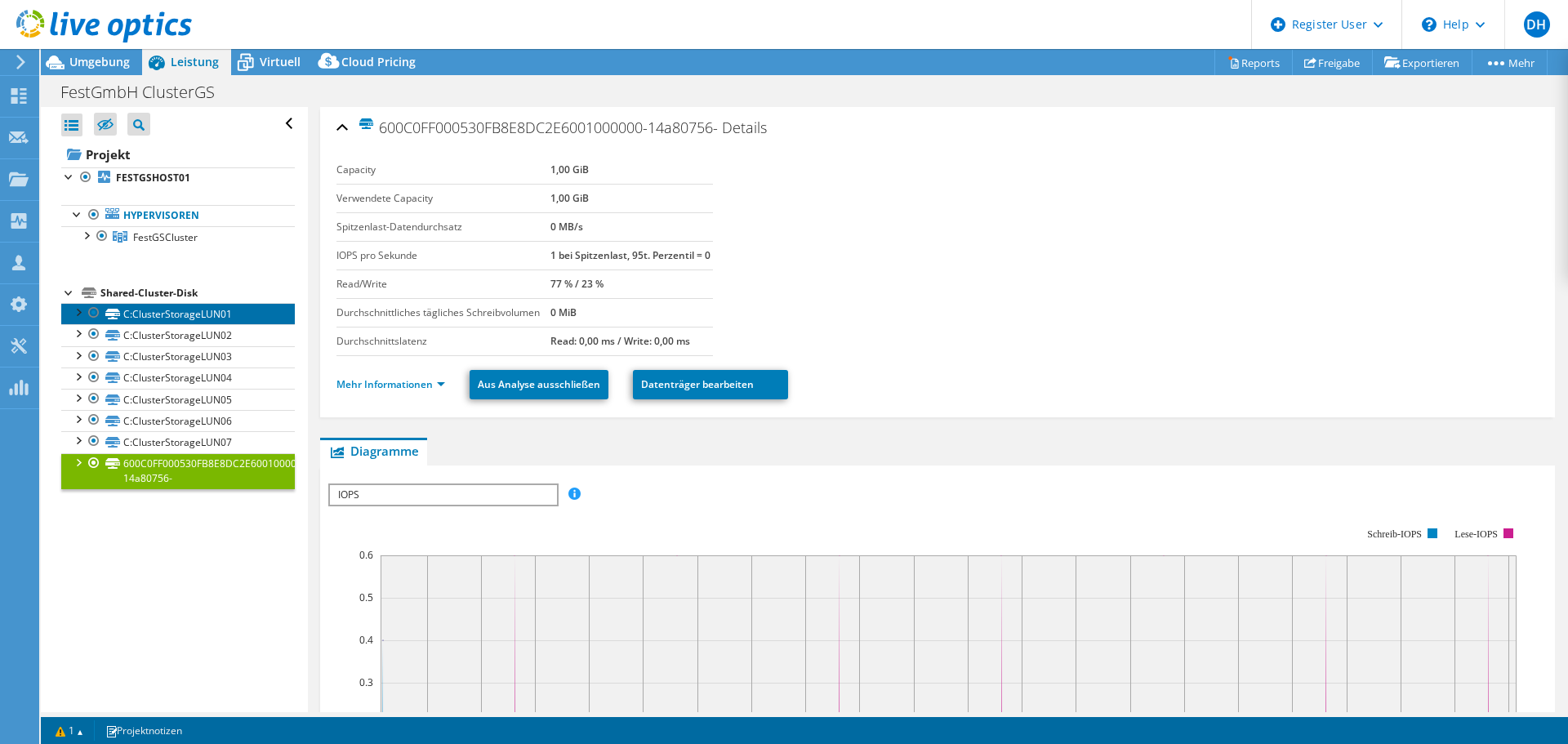
click at [163, 311] on link "C:ClusterStorageLUN01" at bounding box center [178, 313] width 234 height 21
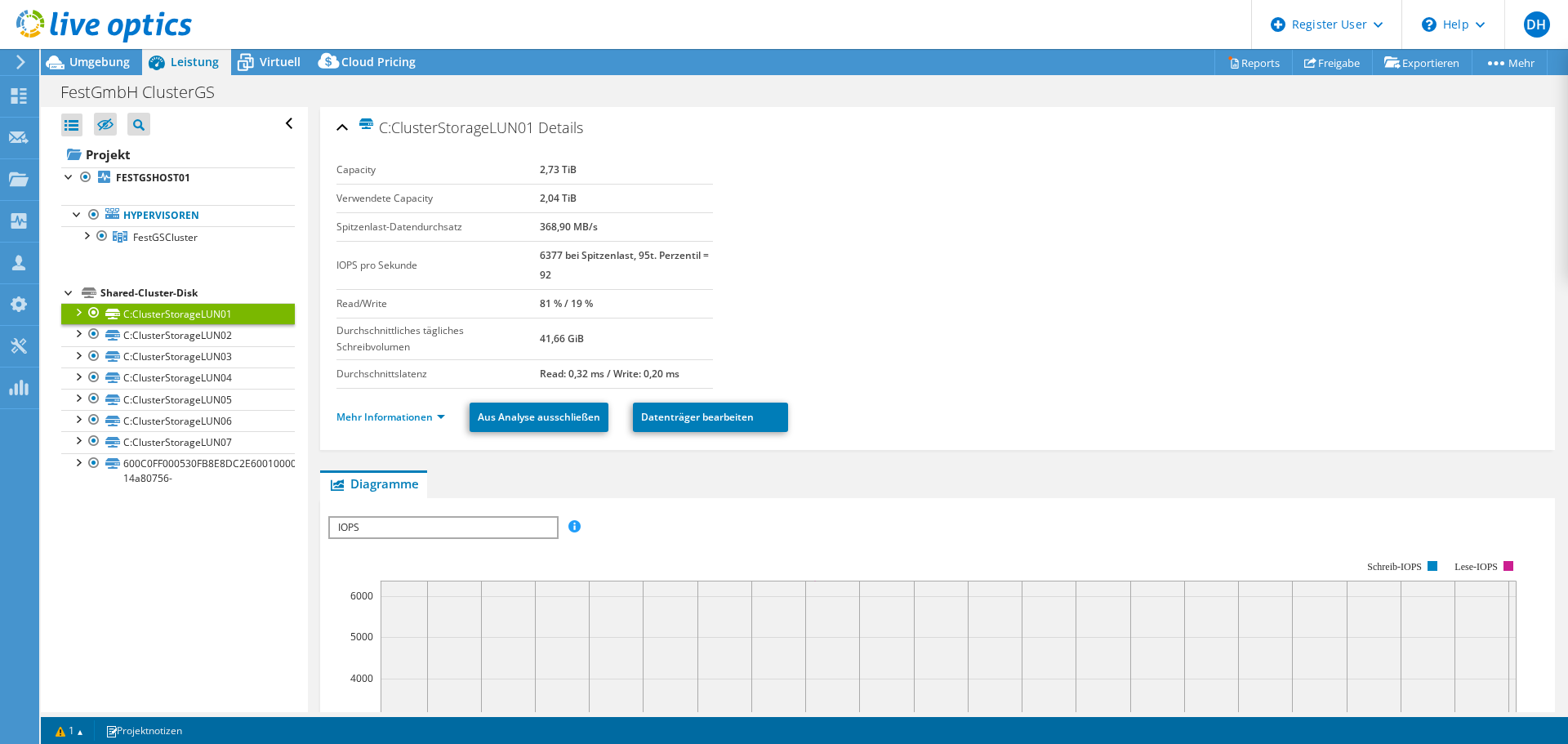
drag, startPoint x: 534, startPoint y: 176, endPoint x: 581, endPoint y: 174, distance: 47.0
click at [581, 174] on tr "Capacity 2,73 TiB" at bounding box center [524, 171] width 377 height 29
click at [711, 174] on div "Capacity 2,73 TiB Verwendete Capacity 2,04 TiB Spitzenlast-Datendurchsatz 368,9…" at bounding box center [536, 273] width 401 height 233
click at [222, 339] on link "C:ClusterStorageLUN02" at bounding box center [178, 334] width 234 height 21
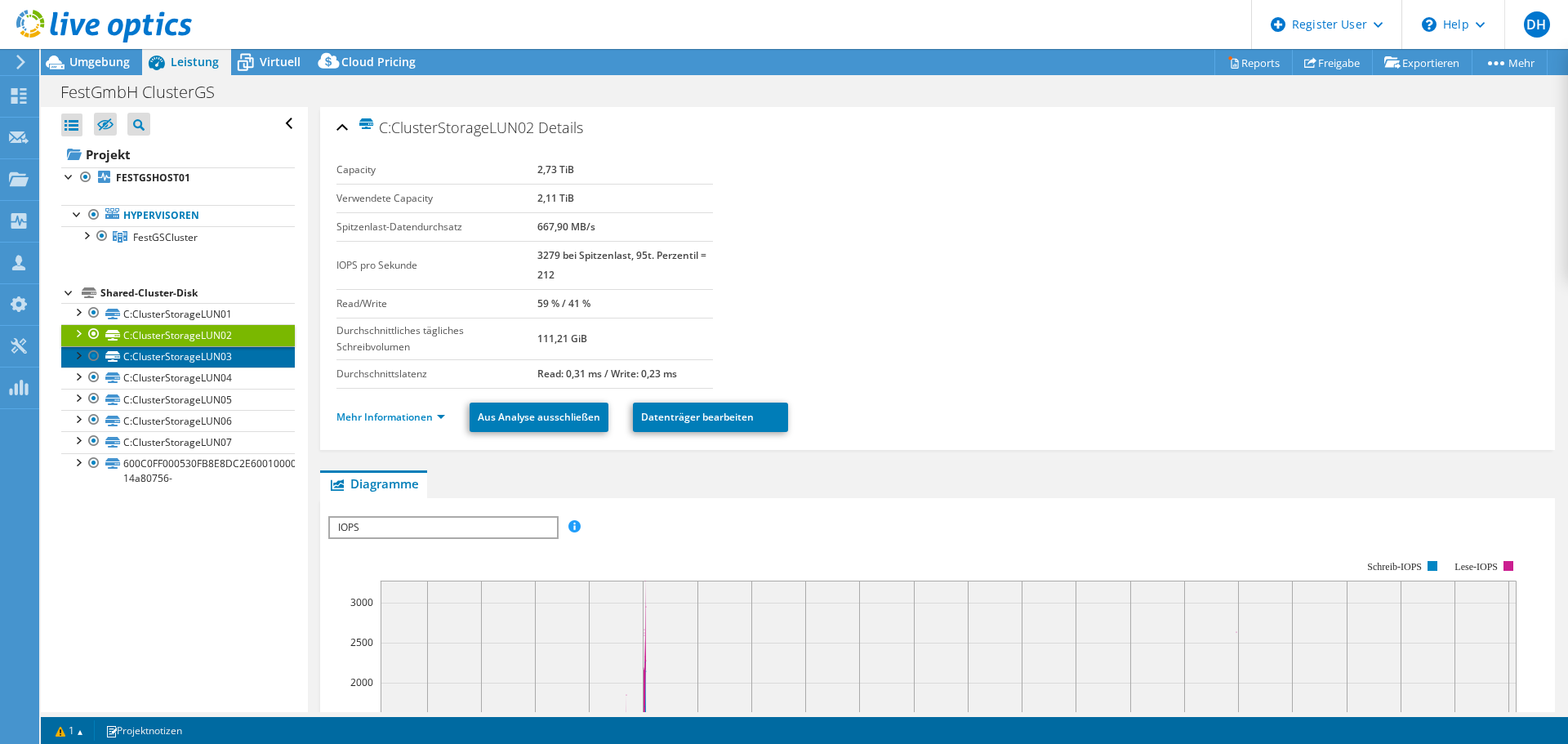
click at [214, 356] on link "C:ClusterStorageLUN03" at bounding box center [178, 356] width 234 height 21
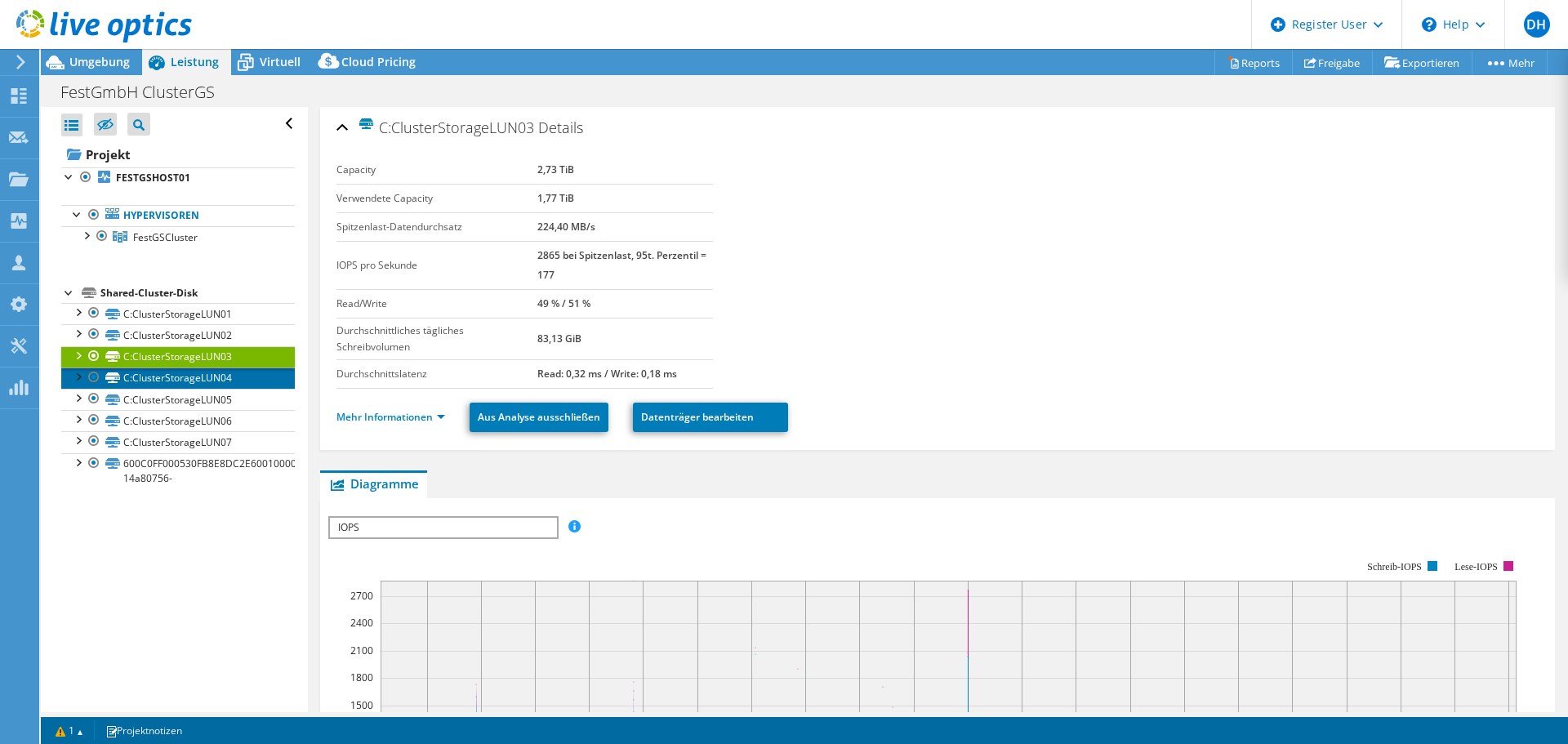
click at [208, 372] on link "C:ClusterStorageLUN04" at bounding box center [178, 377] width 234 height 21
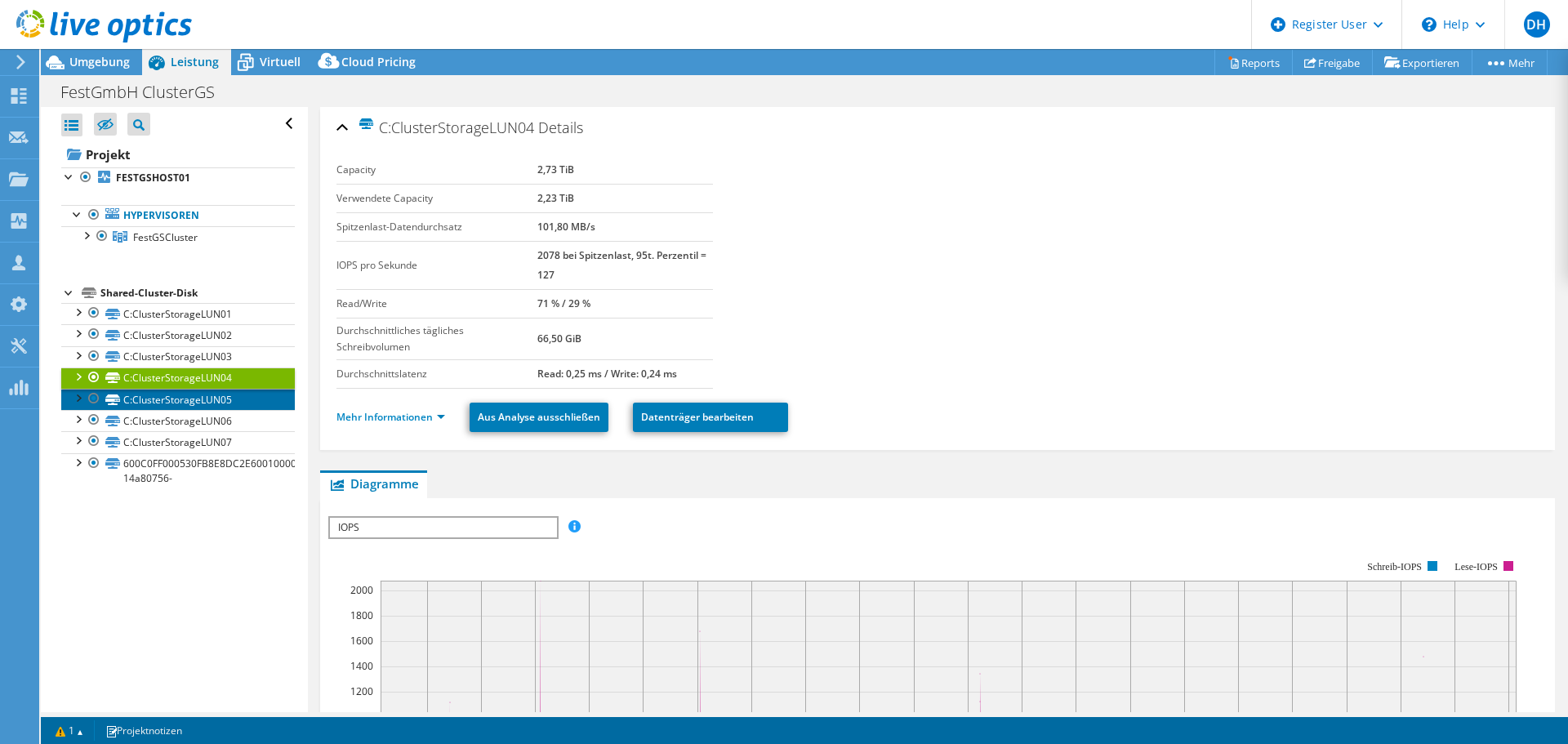
click at [204, 399] on link "C:ClusterStorageLUN05" at bounding box center [178, 399] width 234 height 21
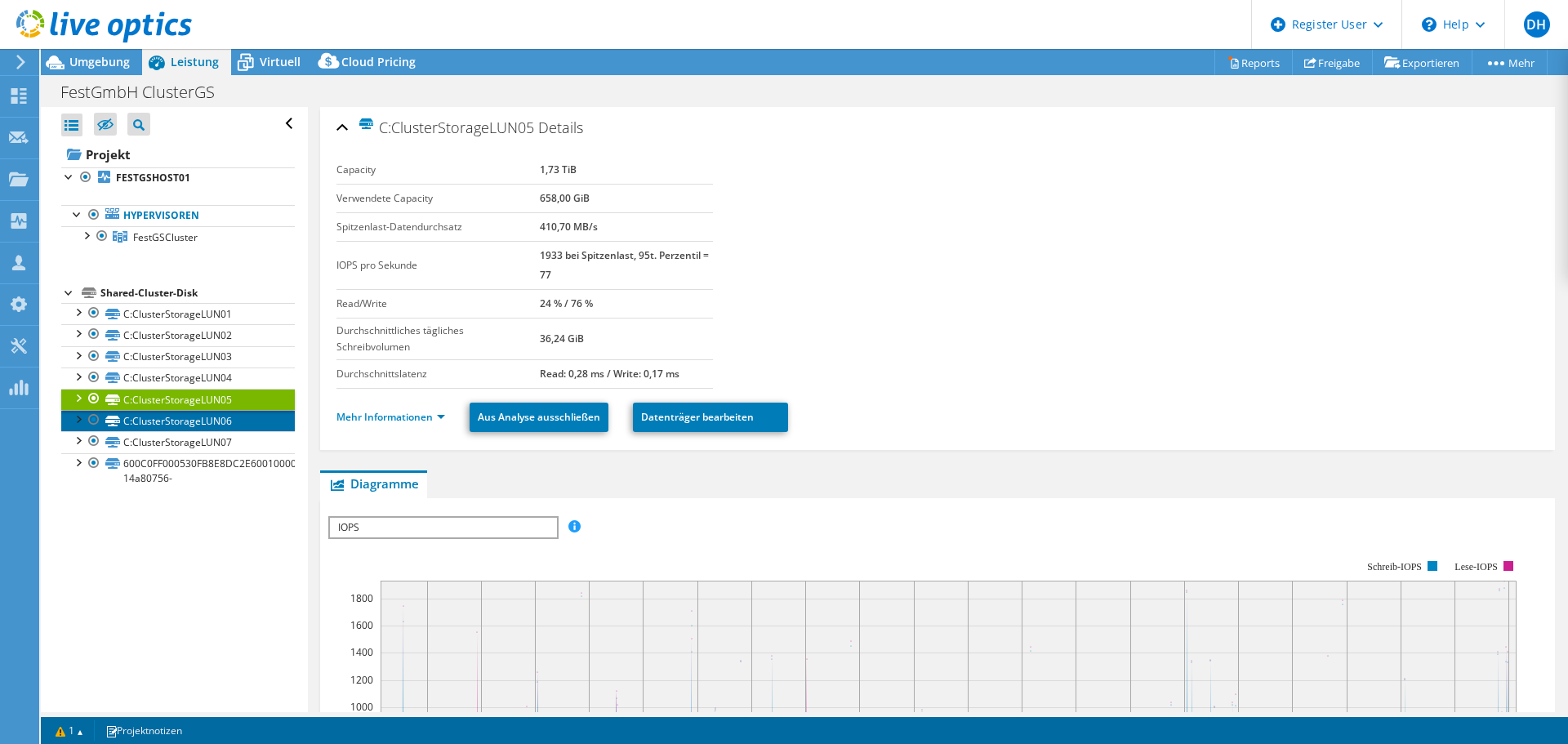
click at [203, 412] on link "C:ClusterStorageLUN06" at bounding box center [178, 421] width 234 height 21
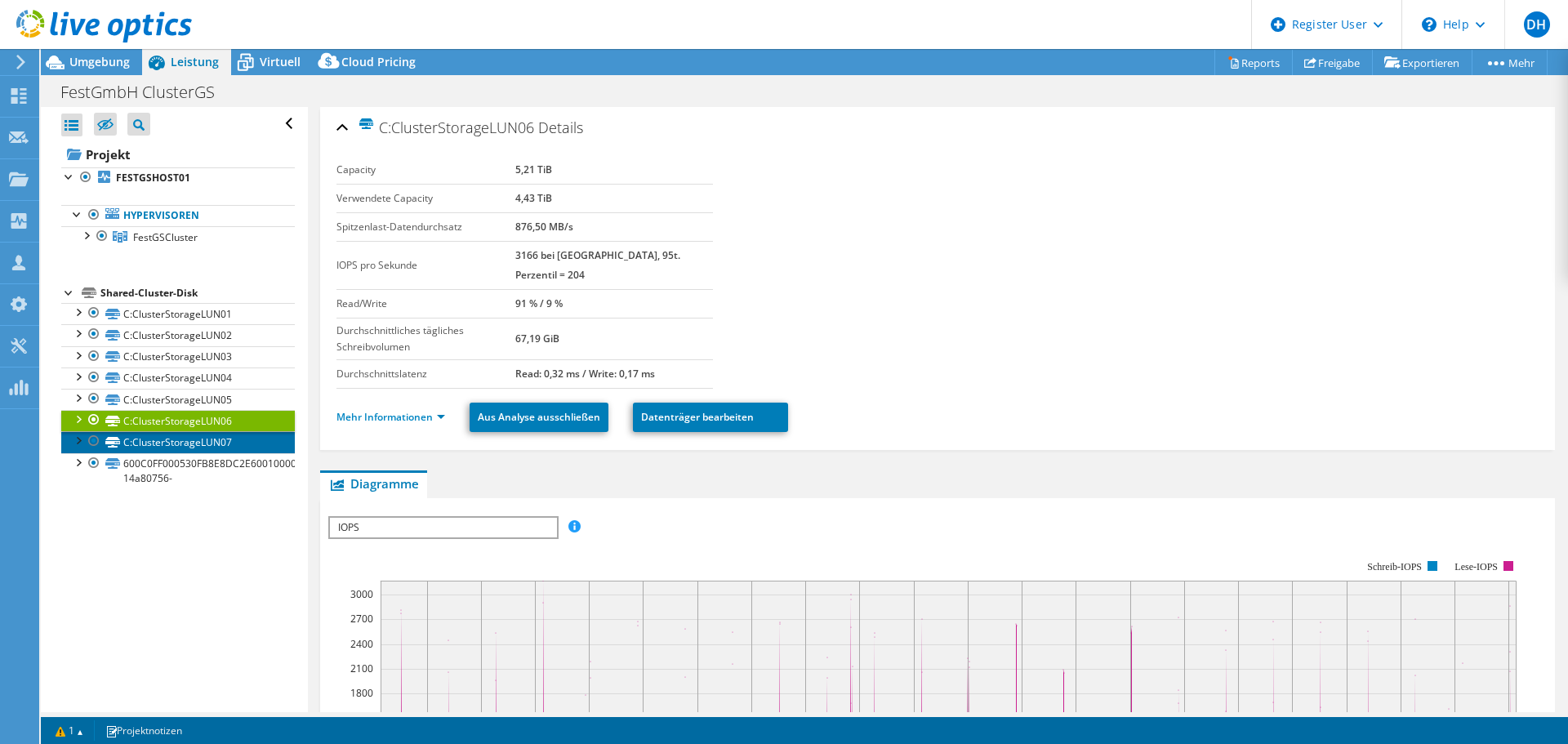
click at [193, 440] on link "C:ClusterStorageLUN07" at bounding box center [178, 442] width 234 height 21
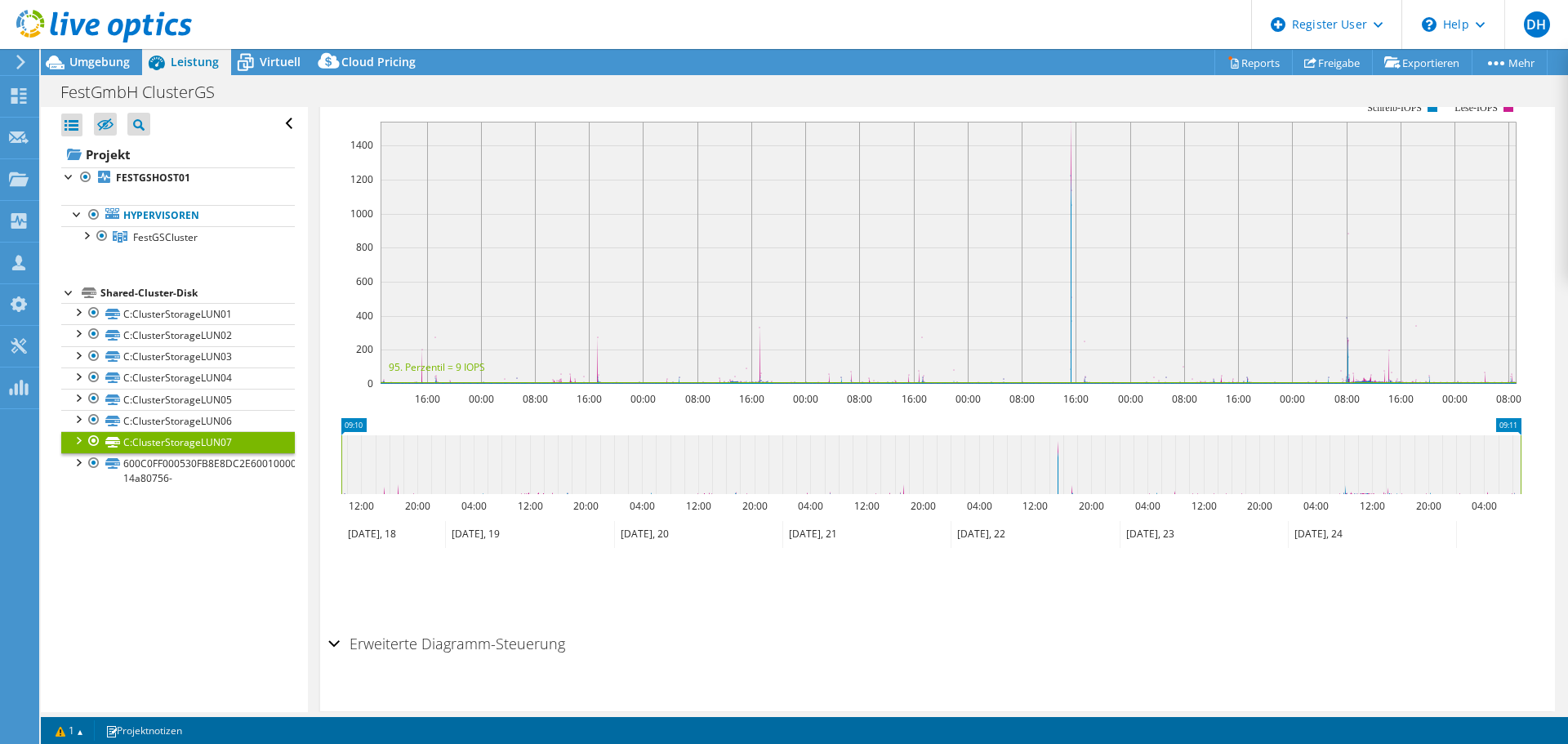
scroll to position [486, 0]
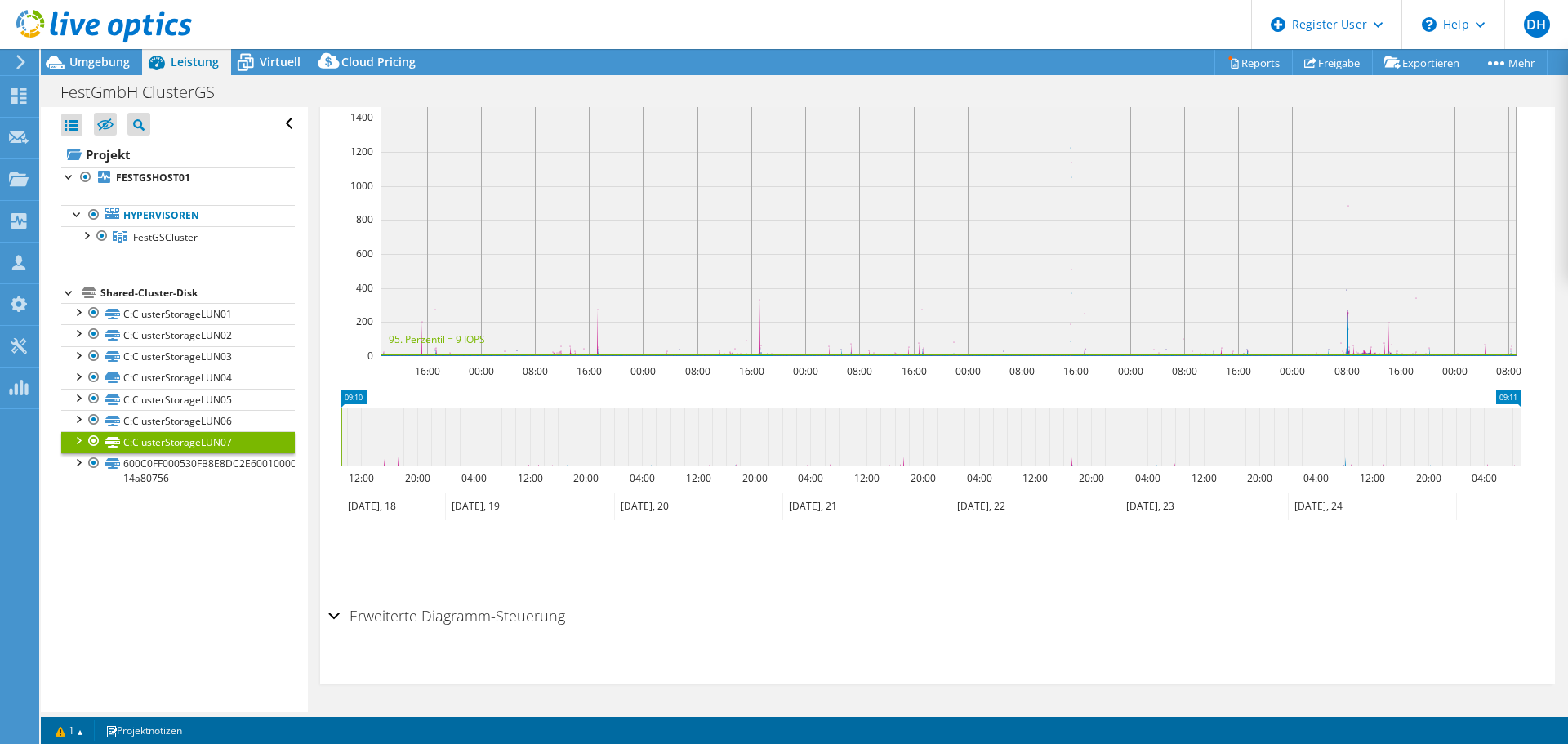
click at [436, 609] on h2 "Erweiterte Diagramm-Steuerung" at bounding box center [447, 616] width 236 height 33
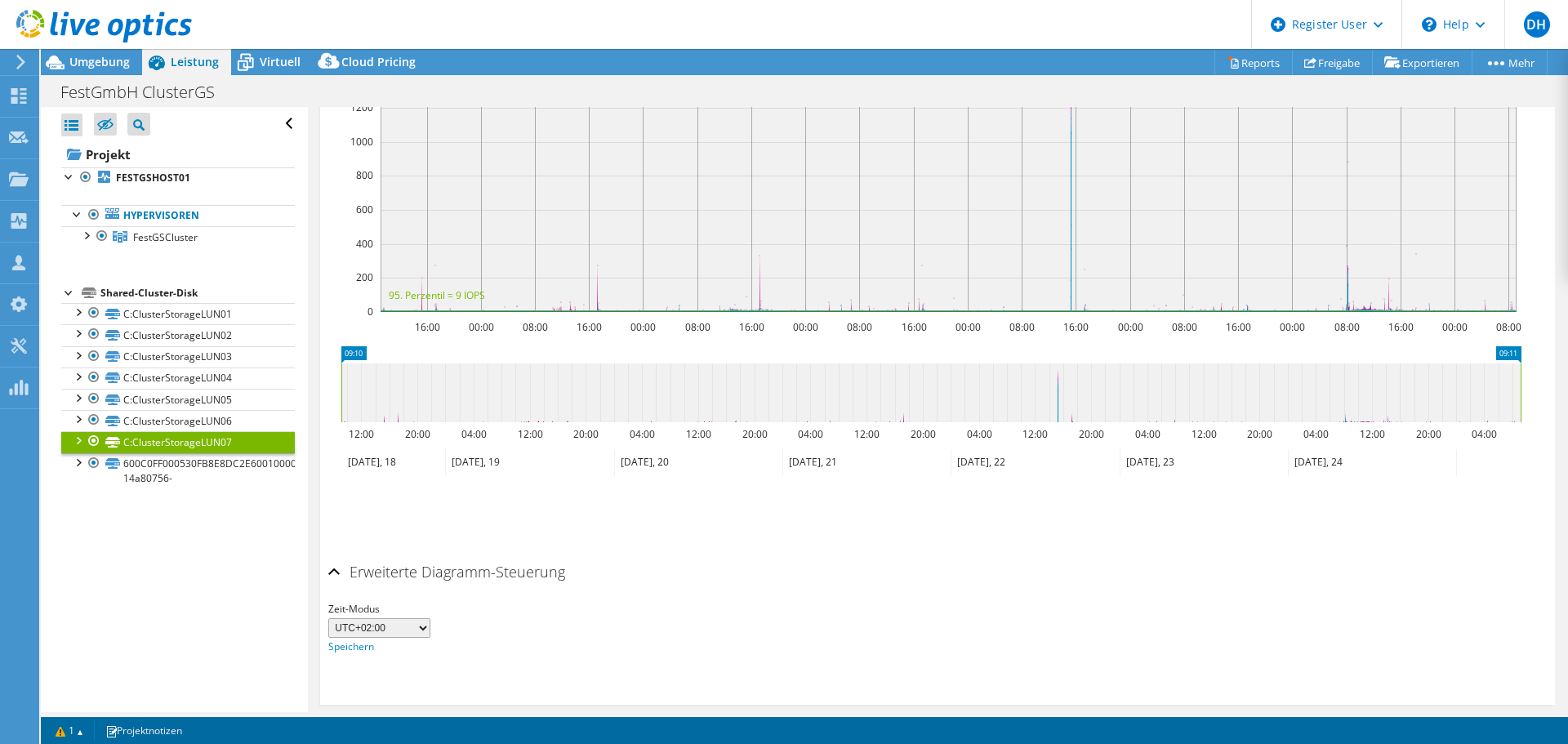
scroll to position [552, 0]
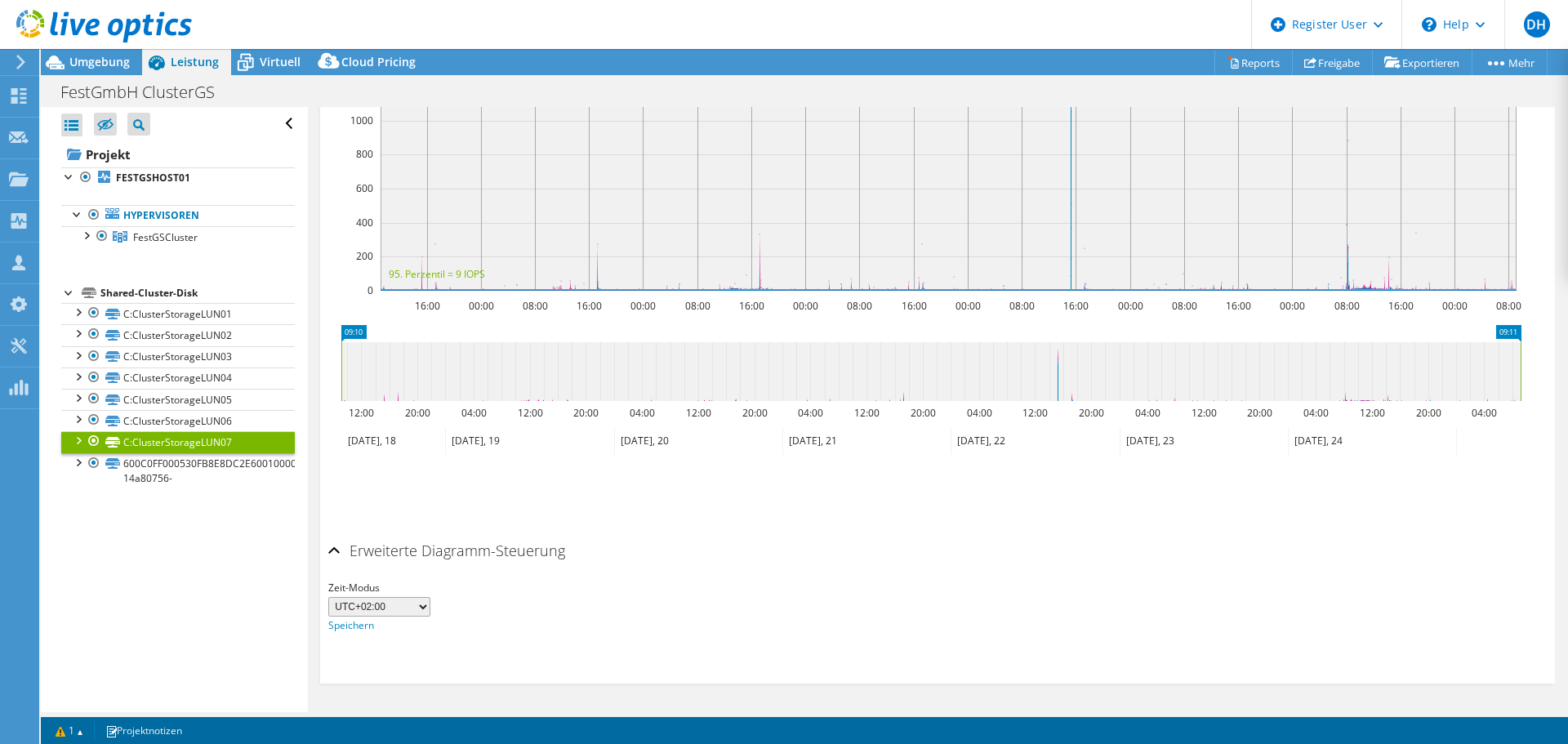
click at [477, 554] on h2 "Erweiterte Diagramm-Steuerung" at bounding box center [447, 551] width 236 height 33
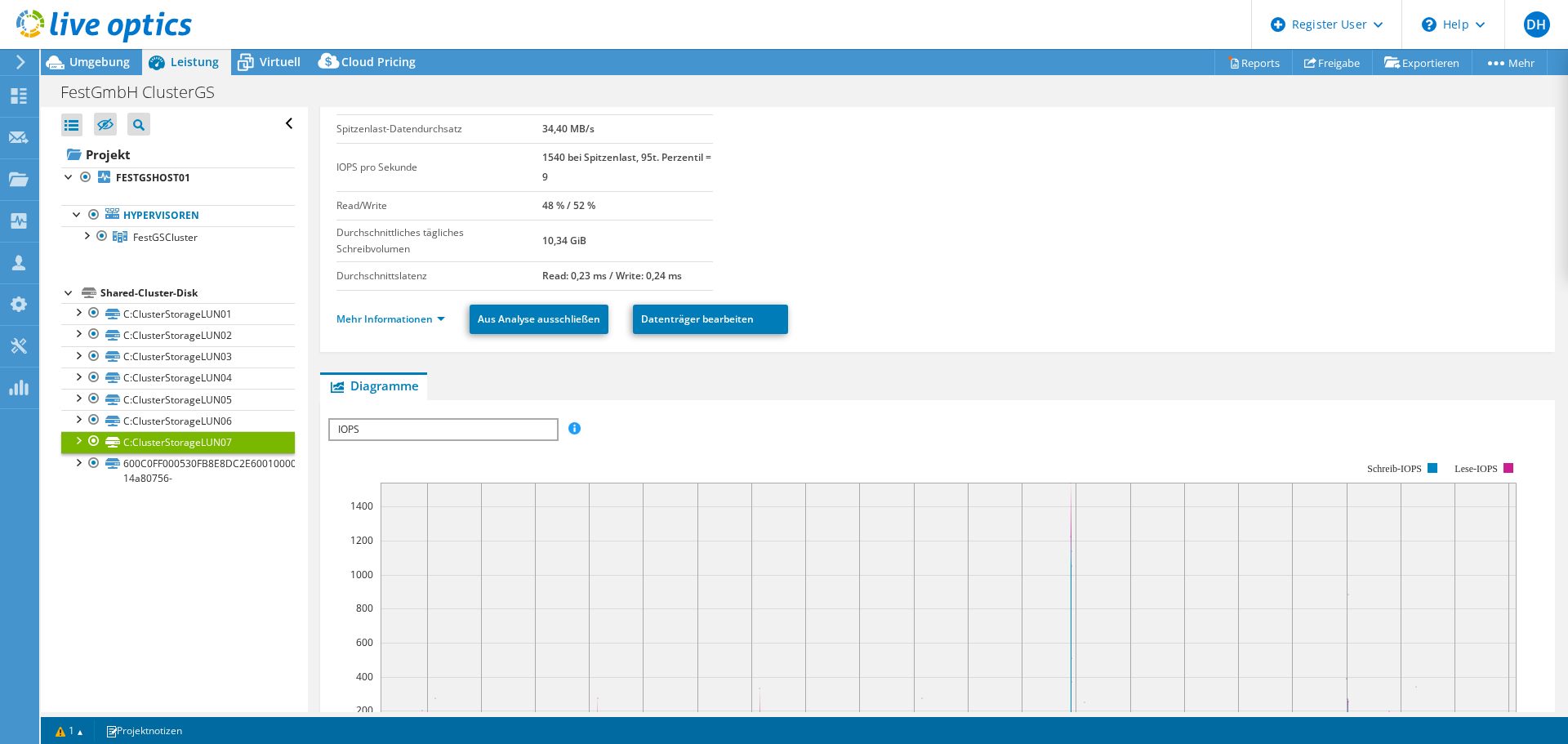
scroll to position [0, 0]
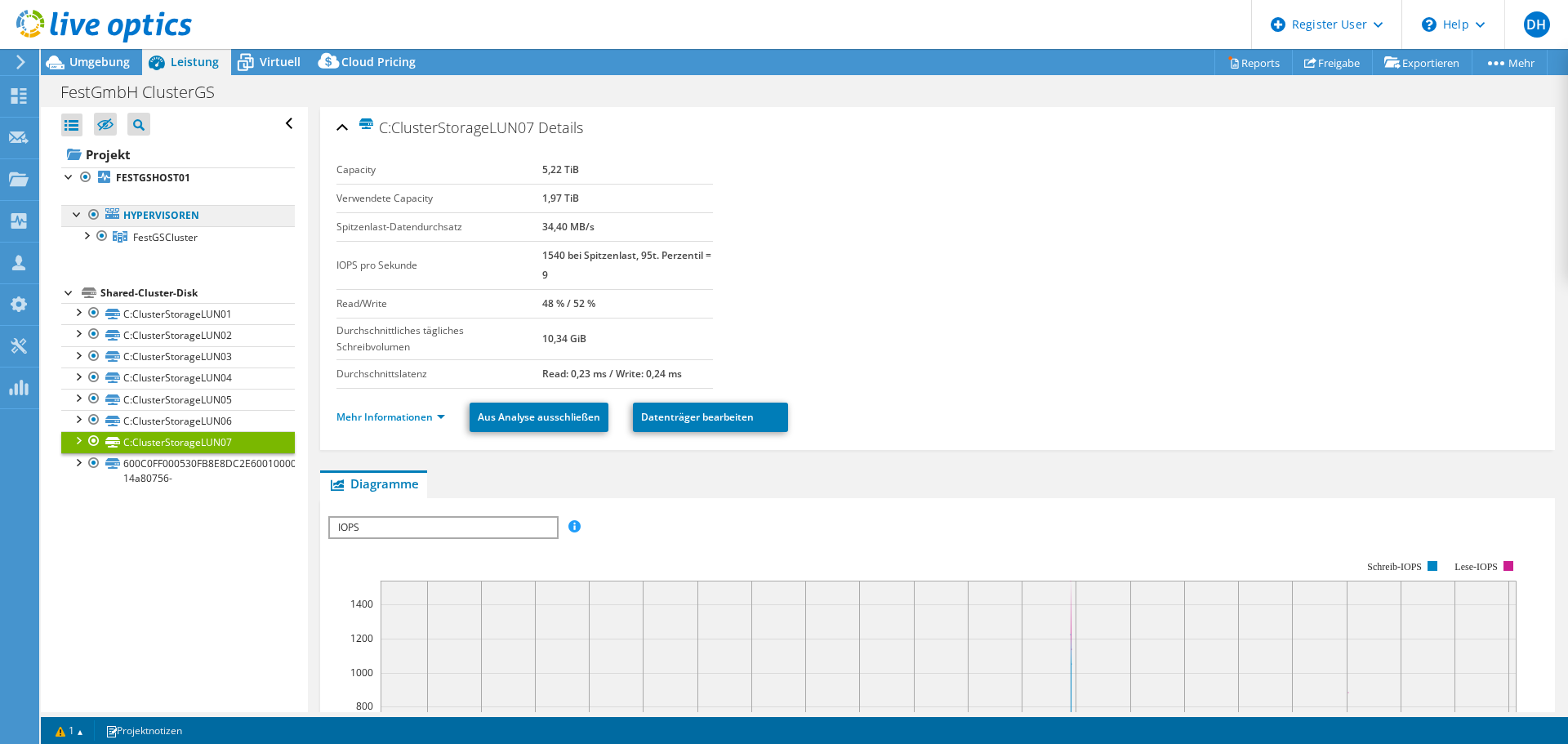
click at [144, 215] on link "Hypervisoren" at bounding box center [178, 215] width 234 height 21
click at [148, 180] on b "FESTGSHOST01" at bounding box center [153, 177] width 74 height 14
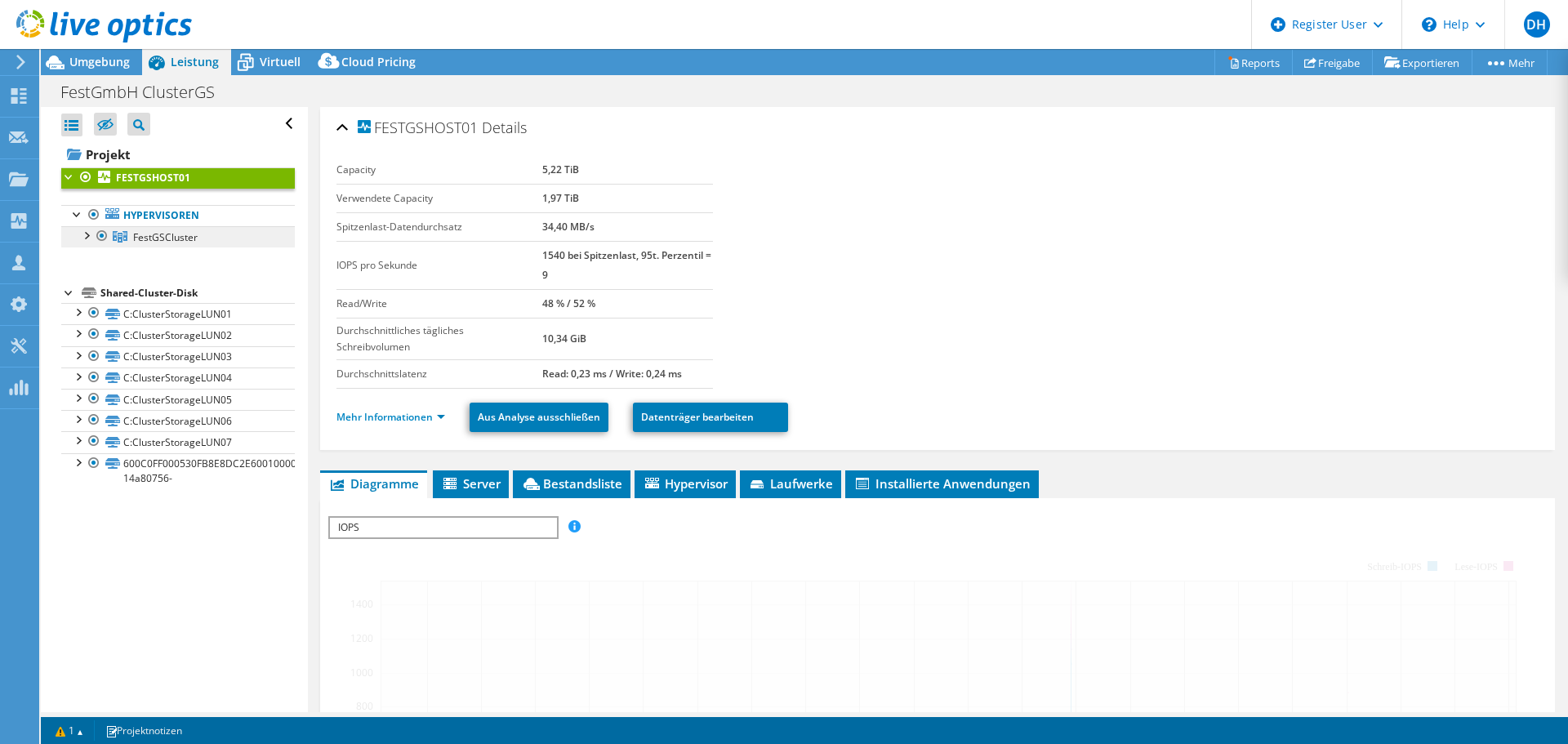
click at [148, 236] on span "FestGSCluster" at bounding box center [165, 237] width 64 height 14
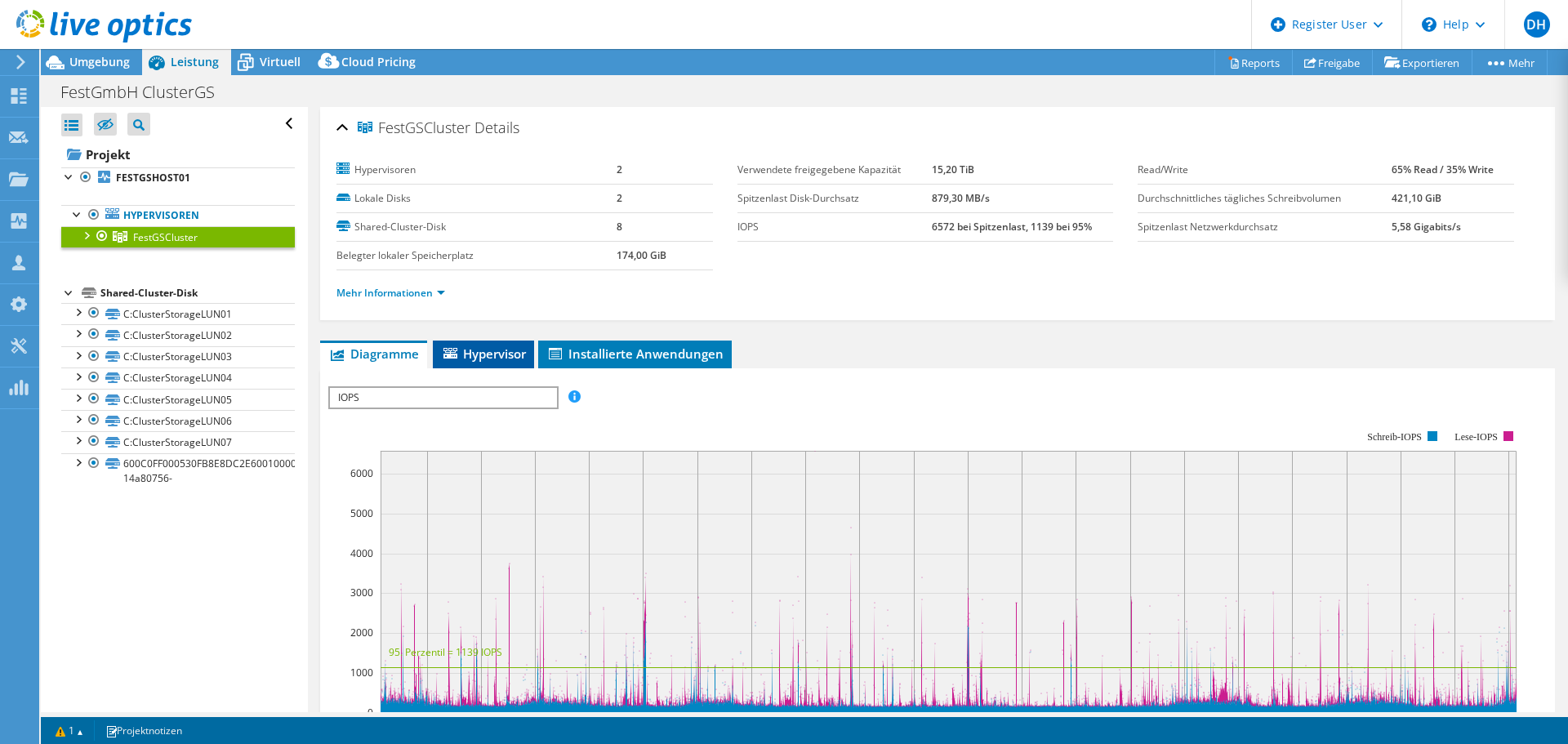
click at [487, 361] on span "Hypervisor" at bounding box center [483, 353] width 85 height 16
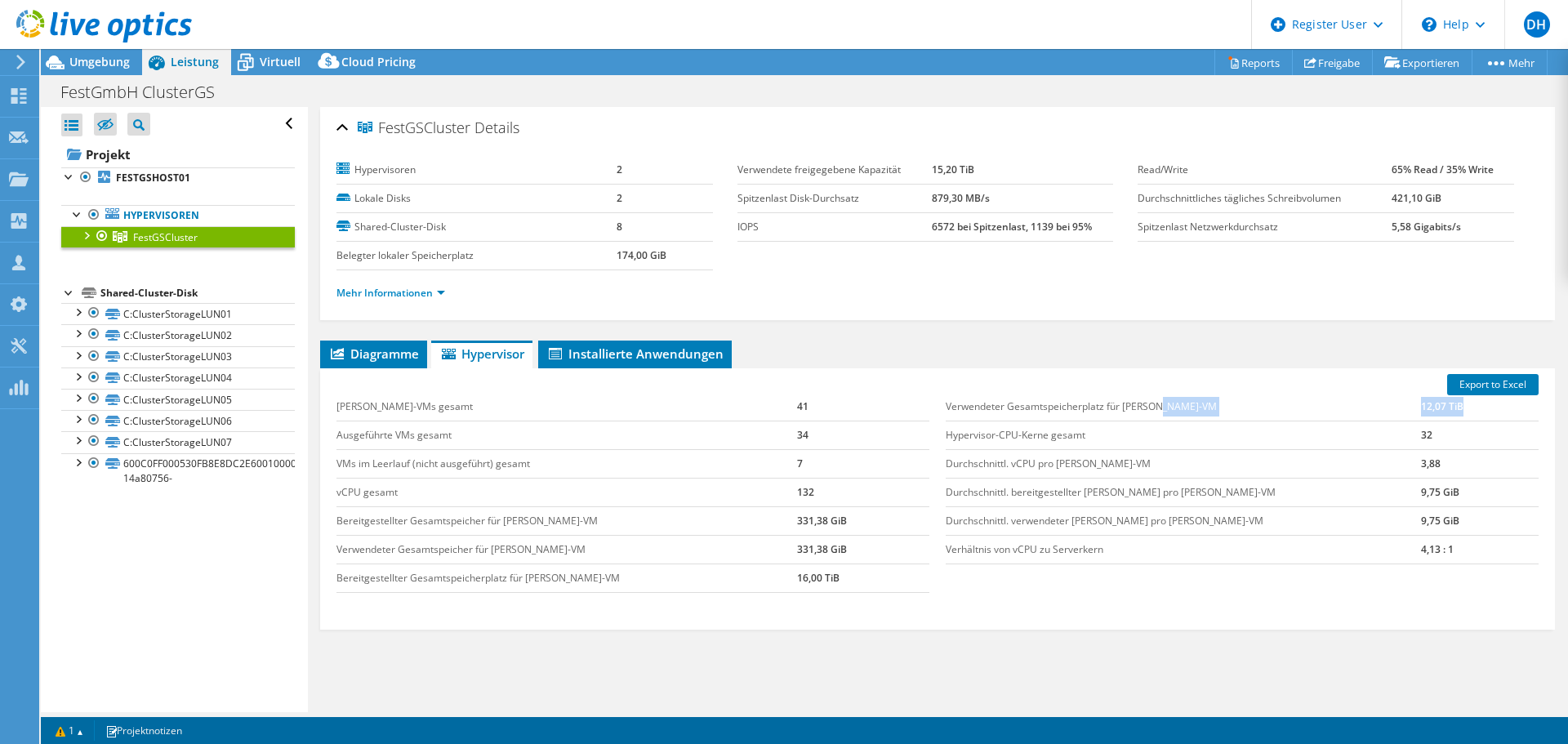
drag, startPoint x: 1370, startPoint y: 408, endPoint x: 1429, endPoint y: 409, distance: 59.0
click at [1429, 409] on tr "Verwendeter Gesamtspeicherplatz für [PERSON_NAME]-VM 12,07 TiB" at bounding box center [1242, 407] width 593 height 29
select select "USD"
click at [1029, 331] on div "FestGSCluster Details Hypervisoren 2 Lokale Disks 2 Shared-Cluster-Disk 8 Beleg…" at bounding box center [937, 443] width 1259 height 671
click at [683, 356] on span "Installierte Anwendungen" at bounding box center [635, 353] width 177 height 16
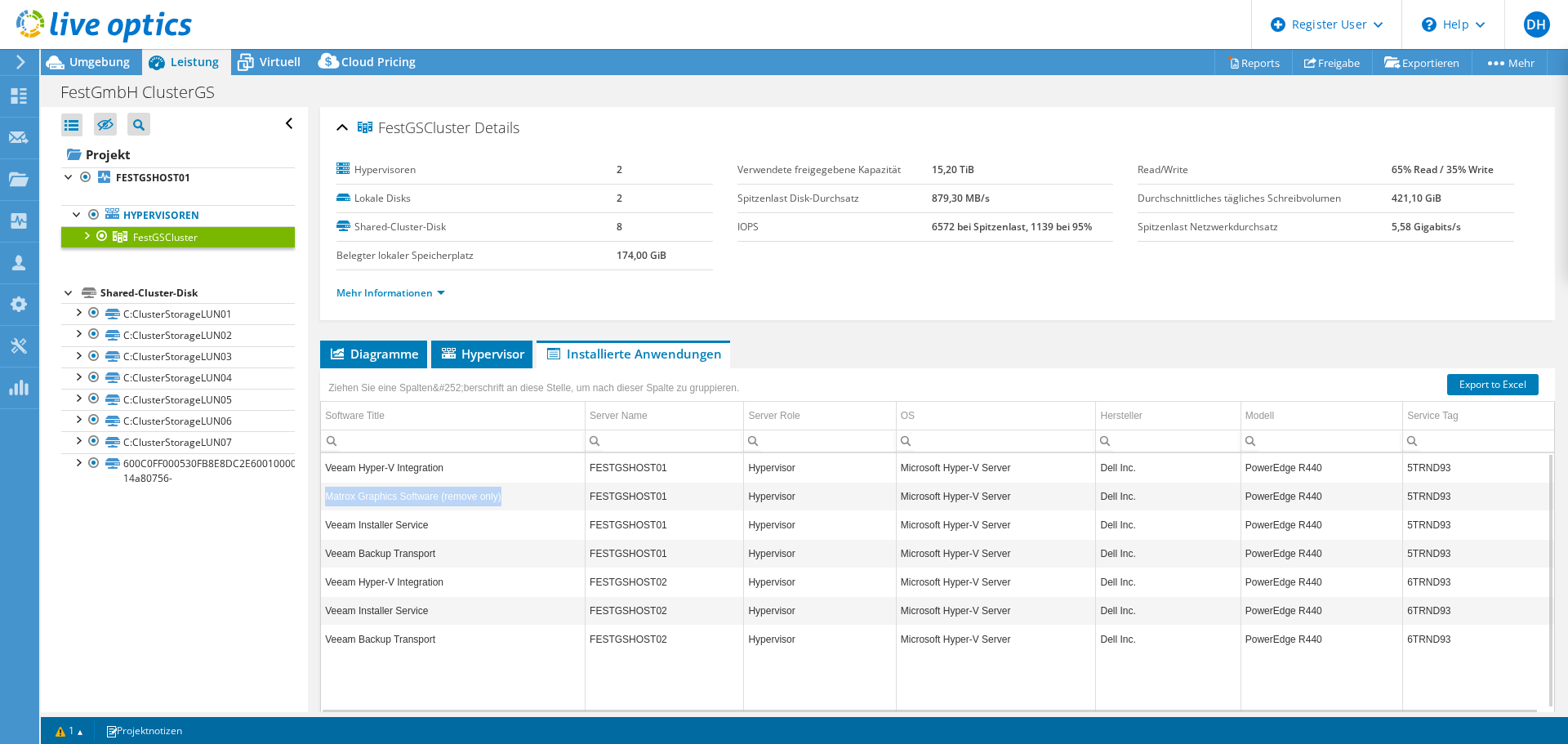
drag, startPoint x: 328, startPoint y: 496, endPoint x: 523, endPoint y: 496, distance: 195.0
click at [523, 496] on td "Matrox Graphics Software (remove only)" at bounding box center [453, 497] width 263 height 29
drag, startPoint x: 328, startPoint y: 497, endPoint x: 503, endPoint y: 494, distance: 175.0
click at [503, 494] on td "Matrox Graphics Software (remove only)" at bounding box center [453, 497] width 263 height 29
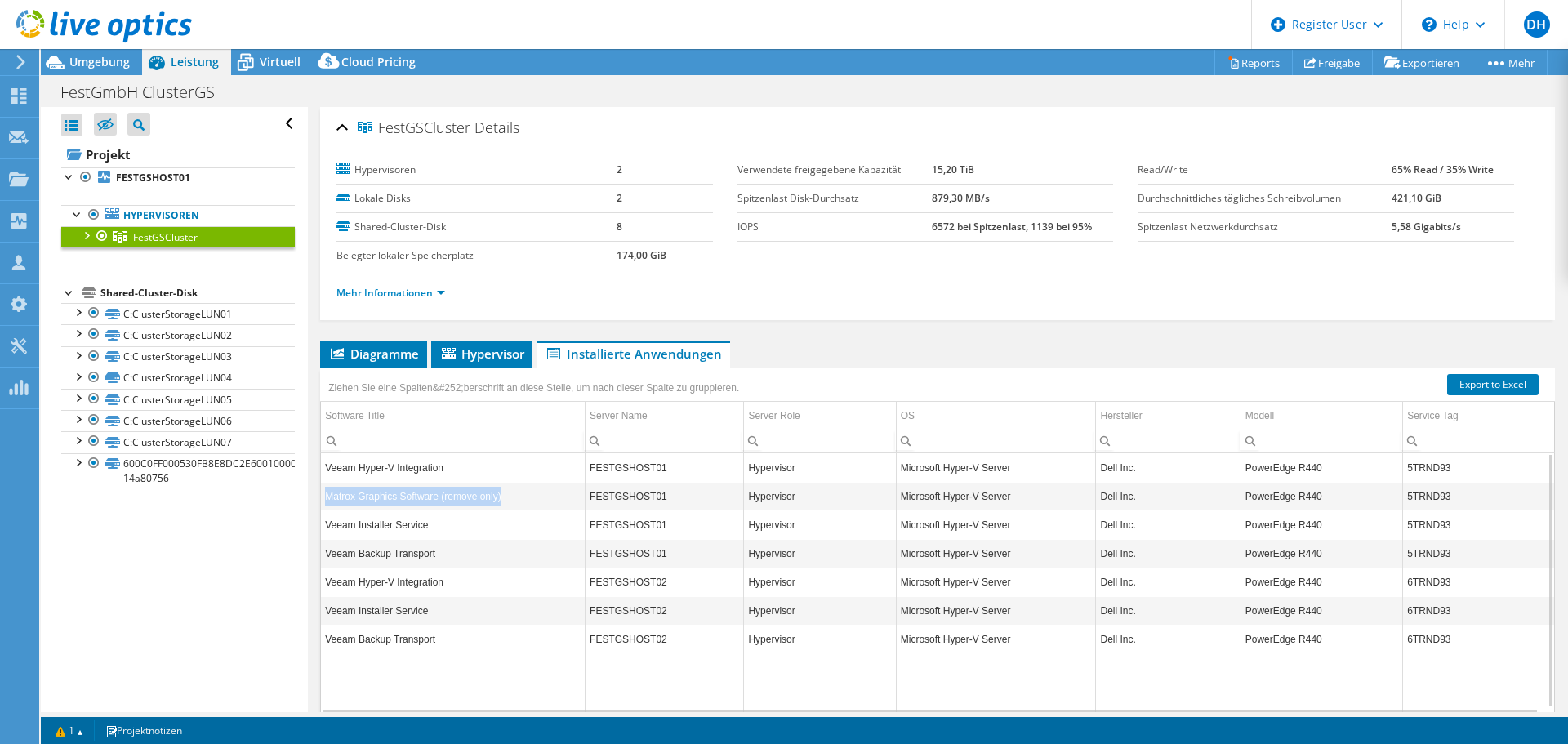
click at [503, 494] on td "Matrox Graphics Software (remove only)" at bounding box center [453, 497] width 263 height 29
drag, startPoint x: 325, startPoint y: 497, endPoint x: 511, endPoint y: 503, distance: 186.1
click at [511, 503] on td "Matrox Graphics Software (remove only)" at bounding box center [453, 497] width 263 height 29
click at [197, 215] on link "Hypervisoren" at bounding box center [178, 215] width 234 height 21
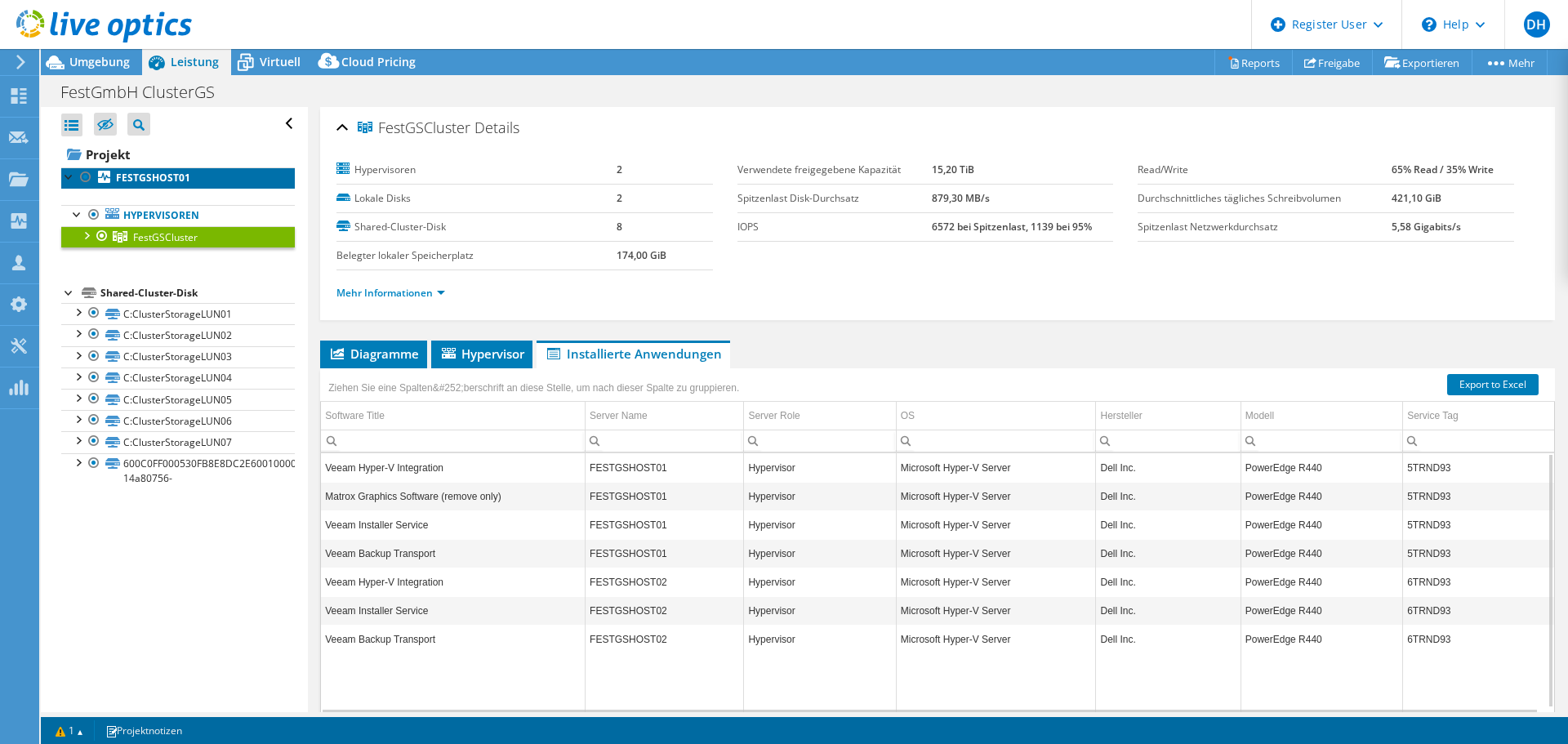
click at [172, 181] on b "FESTGSHOST01" at bounding box center [153, 177] width 74 height 14
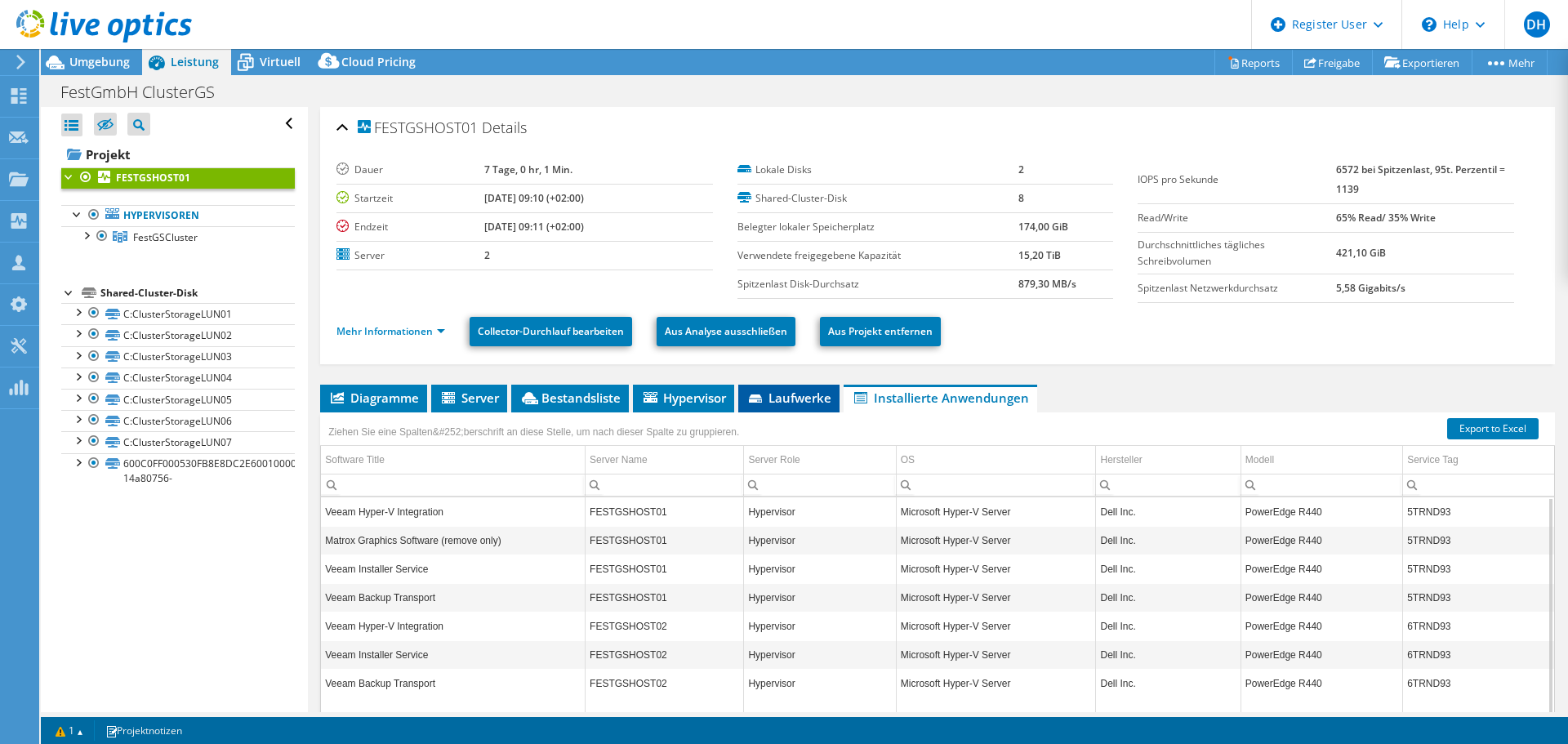
click at [759, 398] on icon at bounding box center [755, 399] width 13 height 8
